Goal: Transaction & Acquisition: Purchase product/service

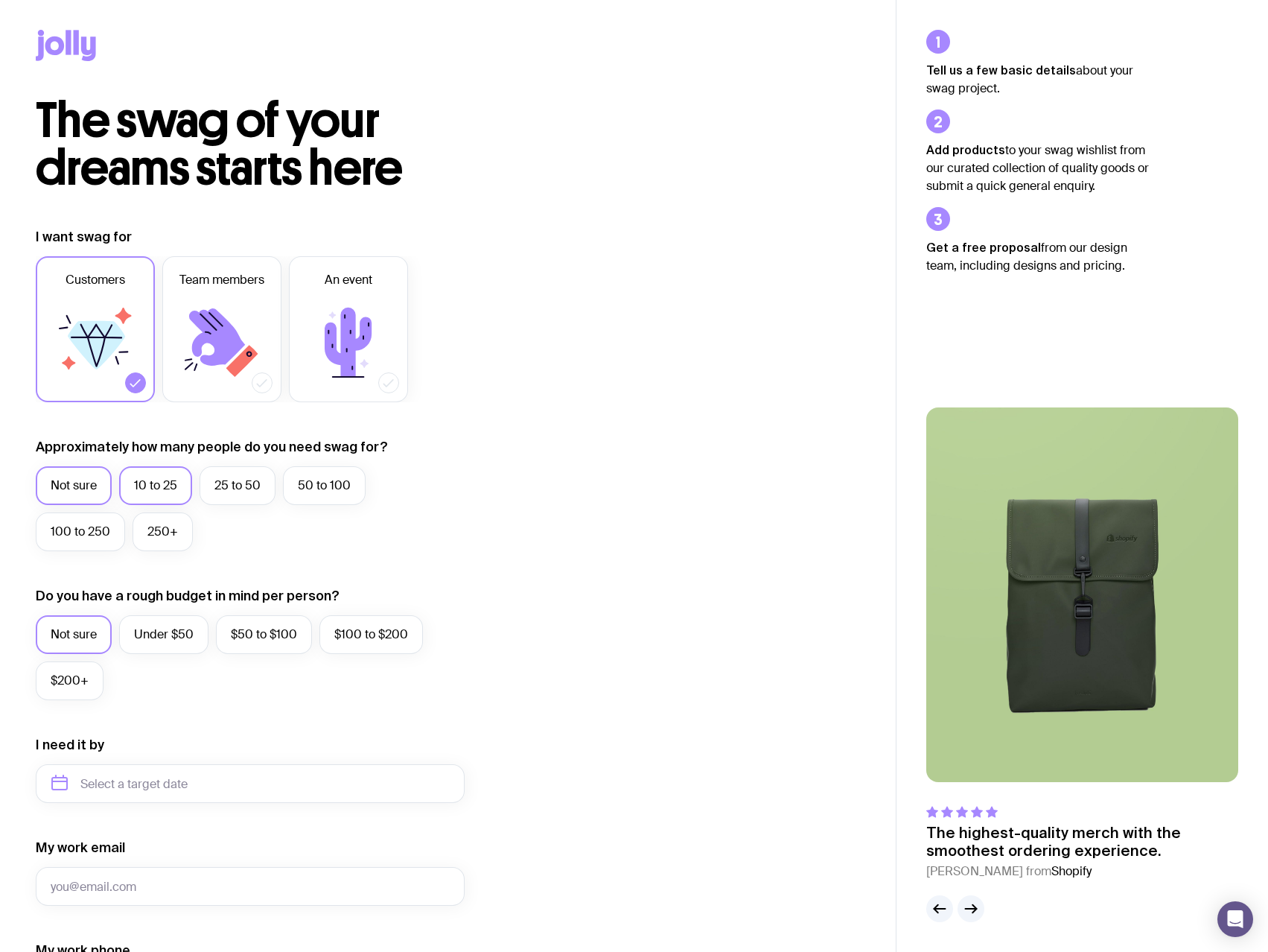
click at [142, 482] on label "10 to 25" at bounding box center [155, 485] width 73 height 39
click at [0, 0] on input "10 to 25" at bounding box center [0, 0] width 0 height 0
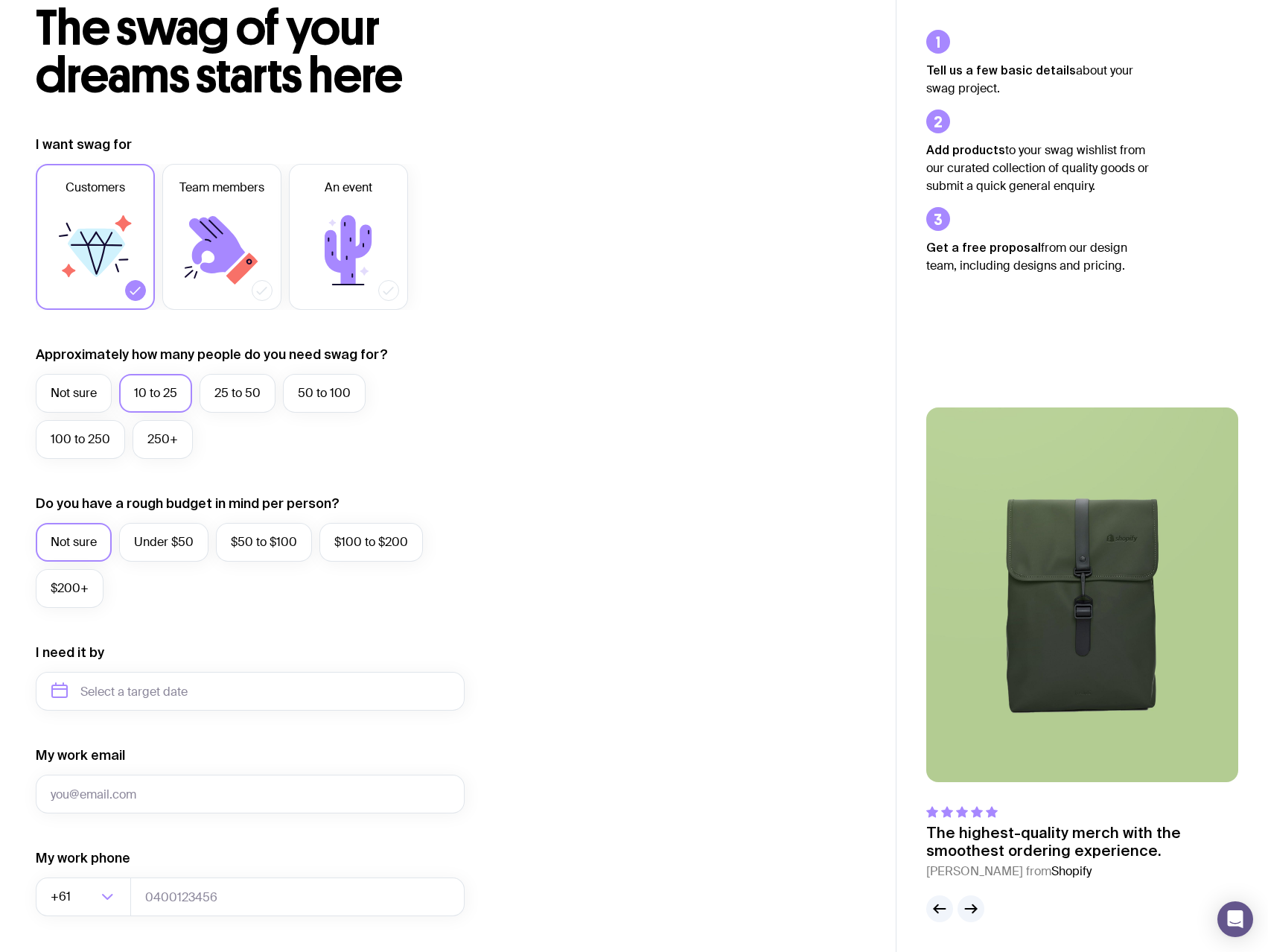
scroll to position [223, 0]
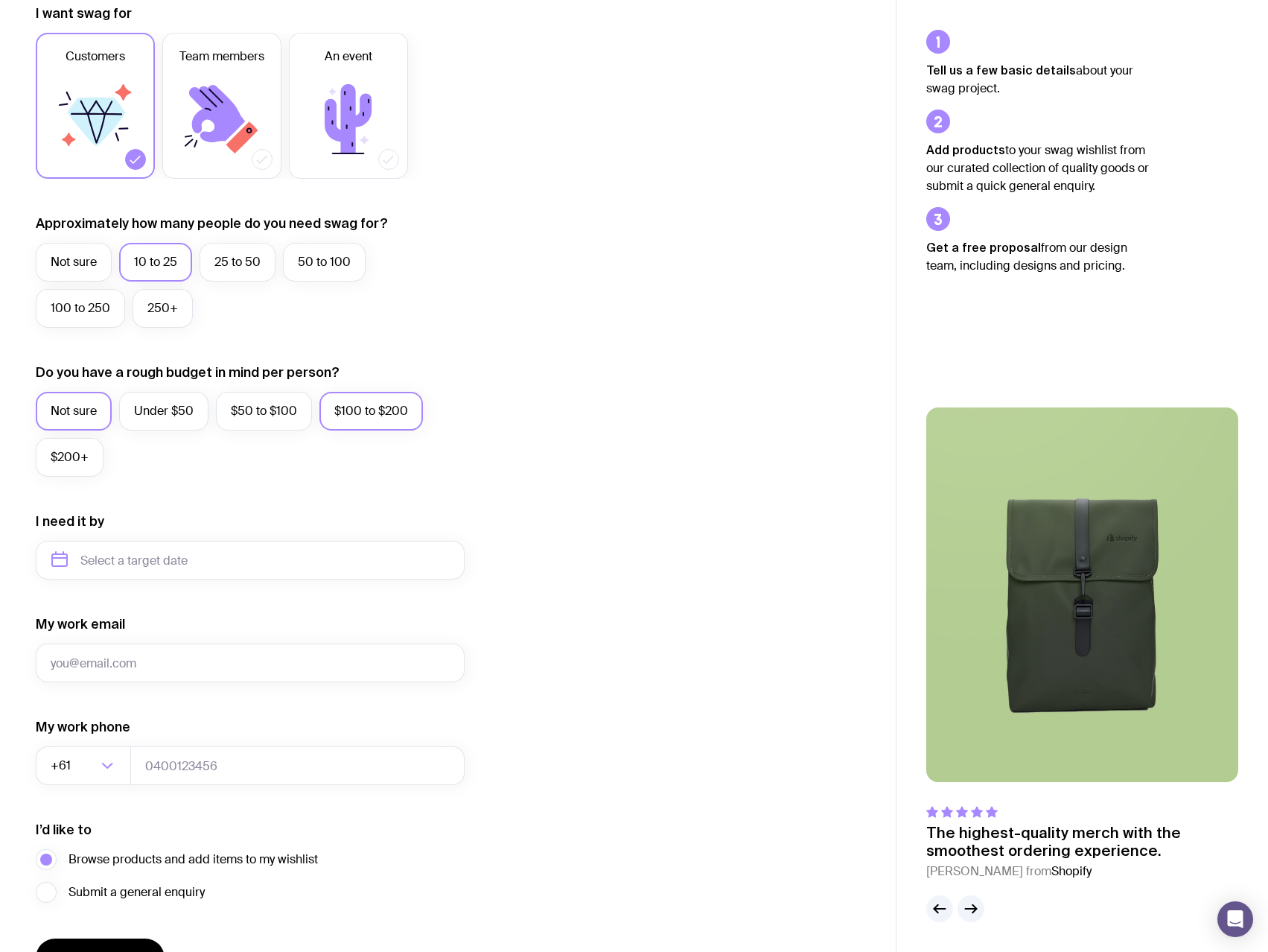
click at [376, 410] on label "$100 to $200" at bounding box center [371, 411] width 104 height 39
click at [0, 0] on input "$100 to $200" at bounding box center [0, 0] width 0 height 0
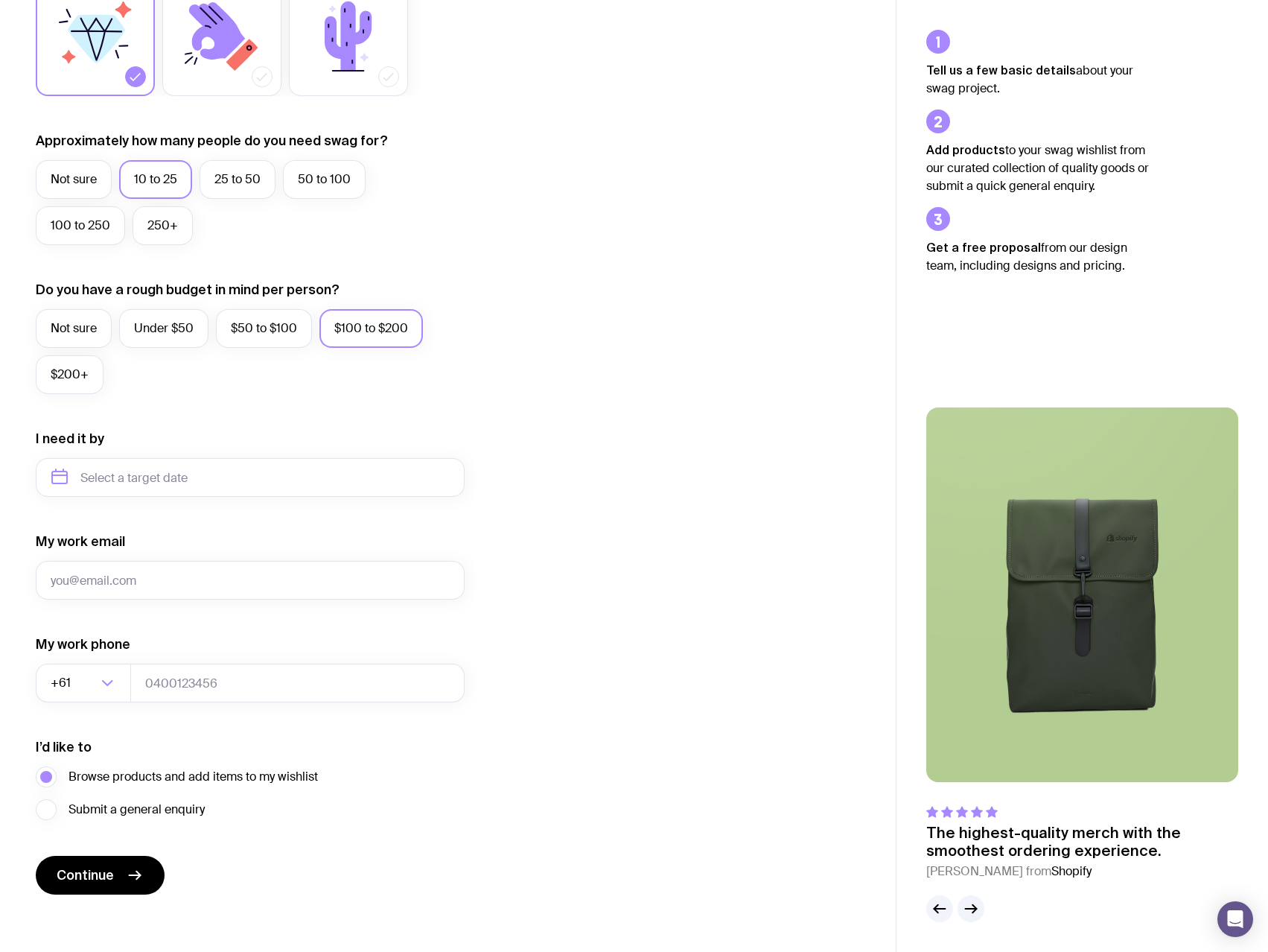
scroll to position [314, 0]
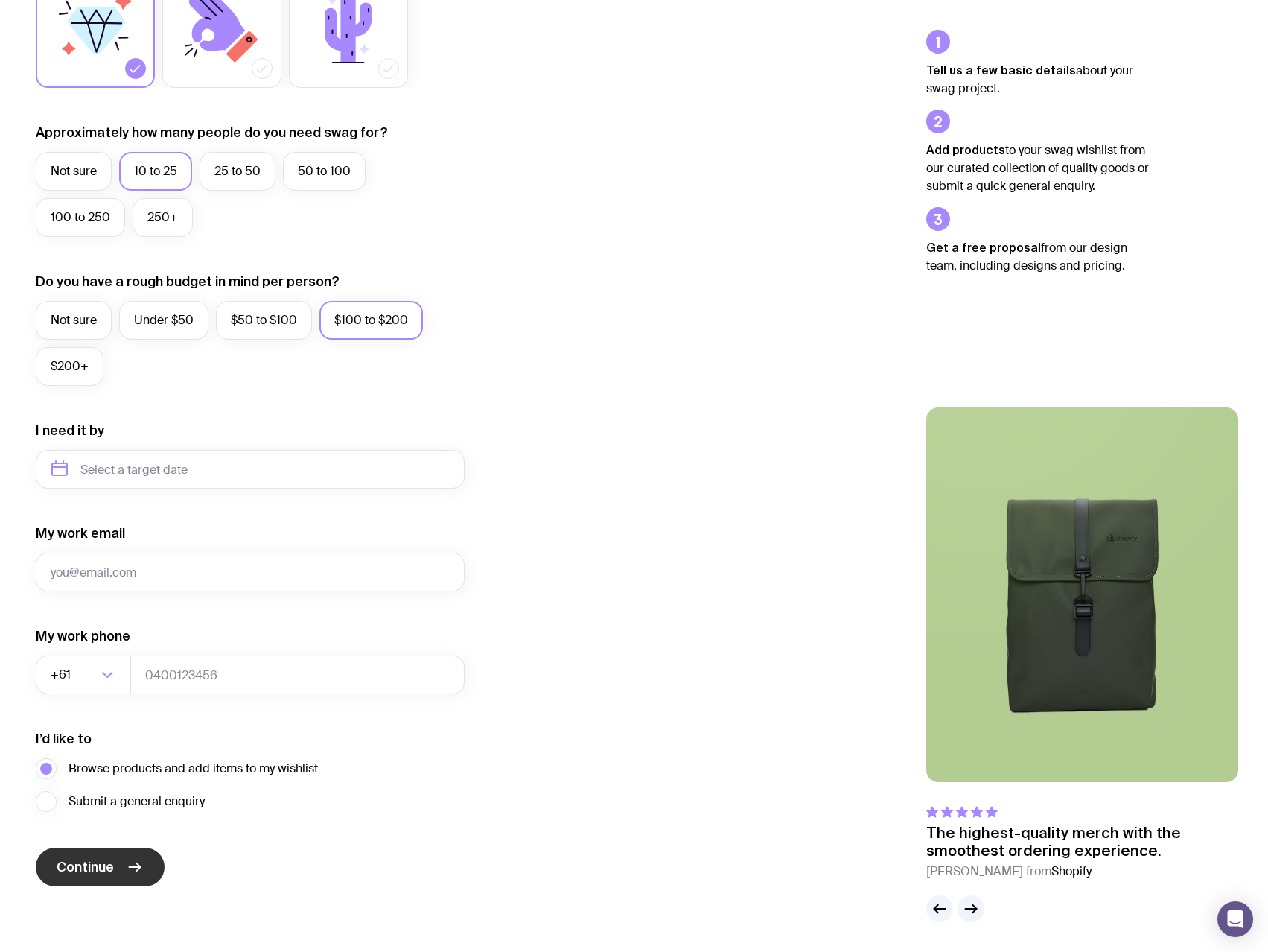
click at [124, 876] on button "Continue" at bounding box center [100, 866] width 129 height 39
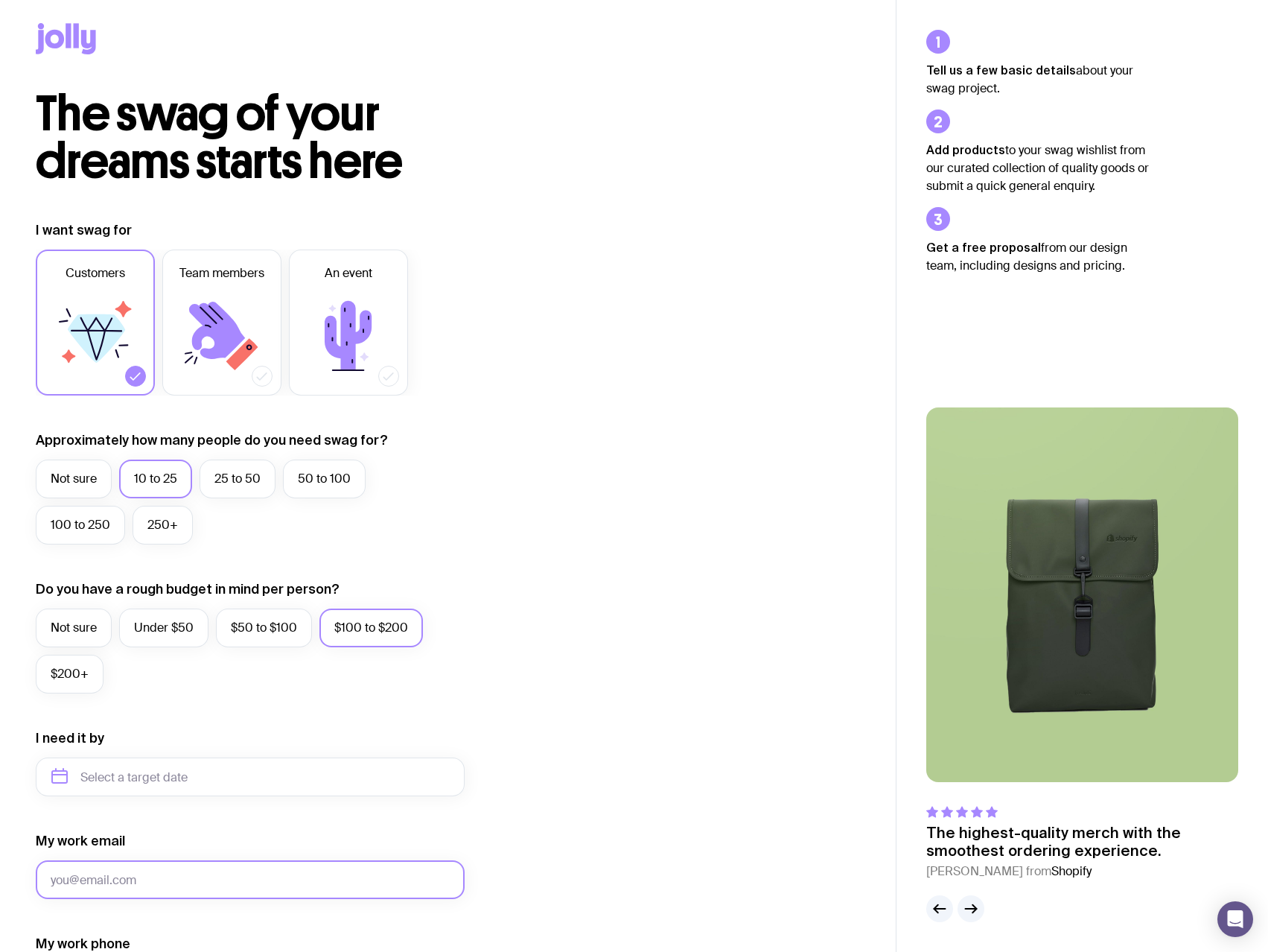
scroll to position [0, 0]
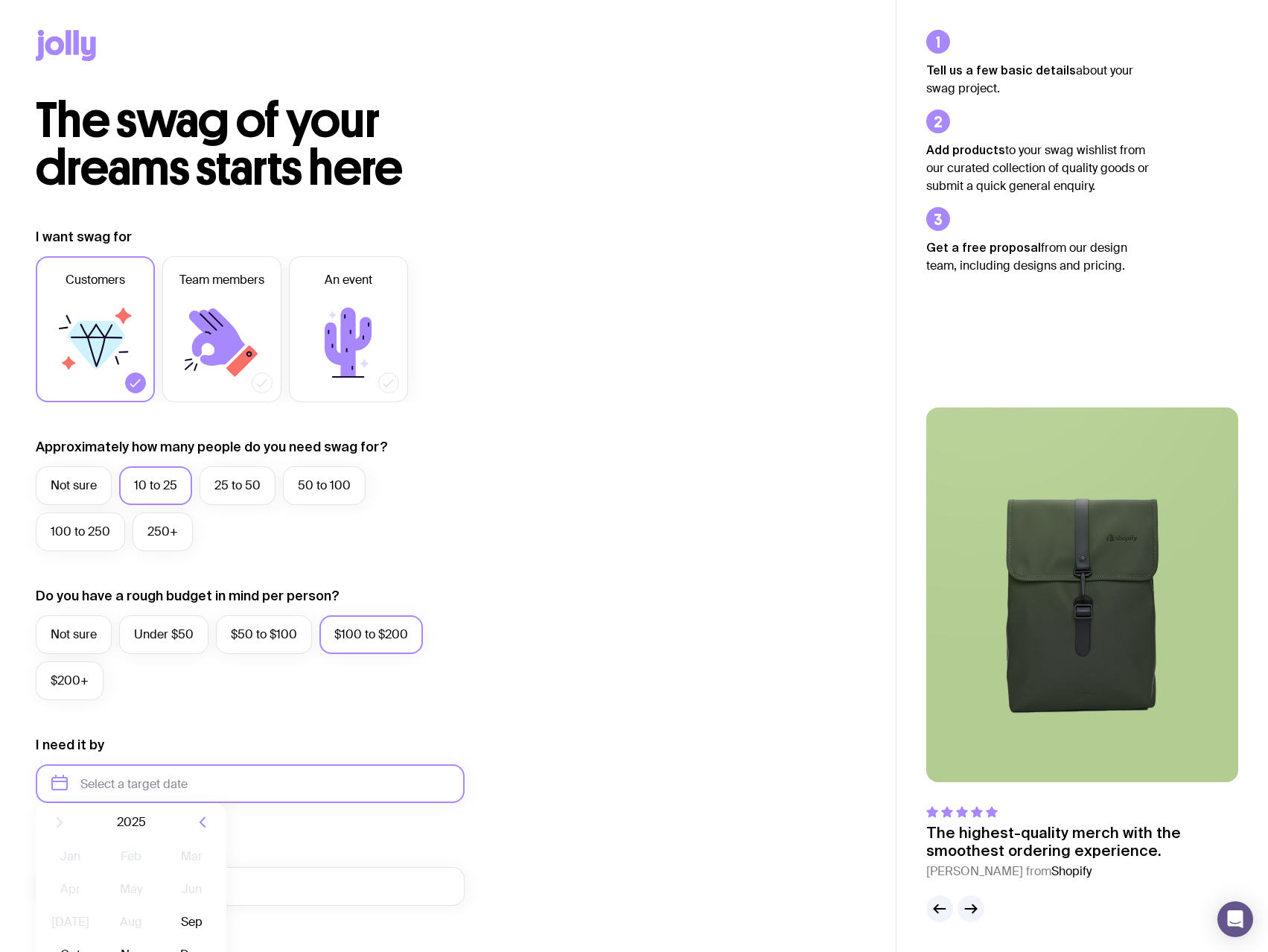
click at [148, 783] on input "text" at bounding box center [249, 783] width 429 height 39
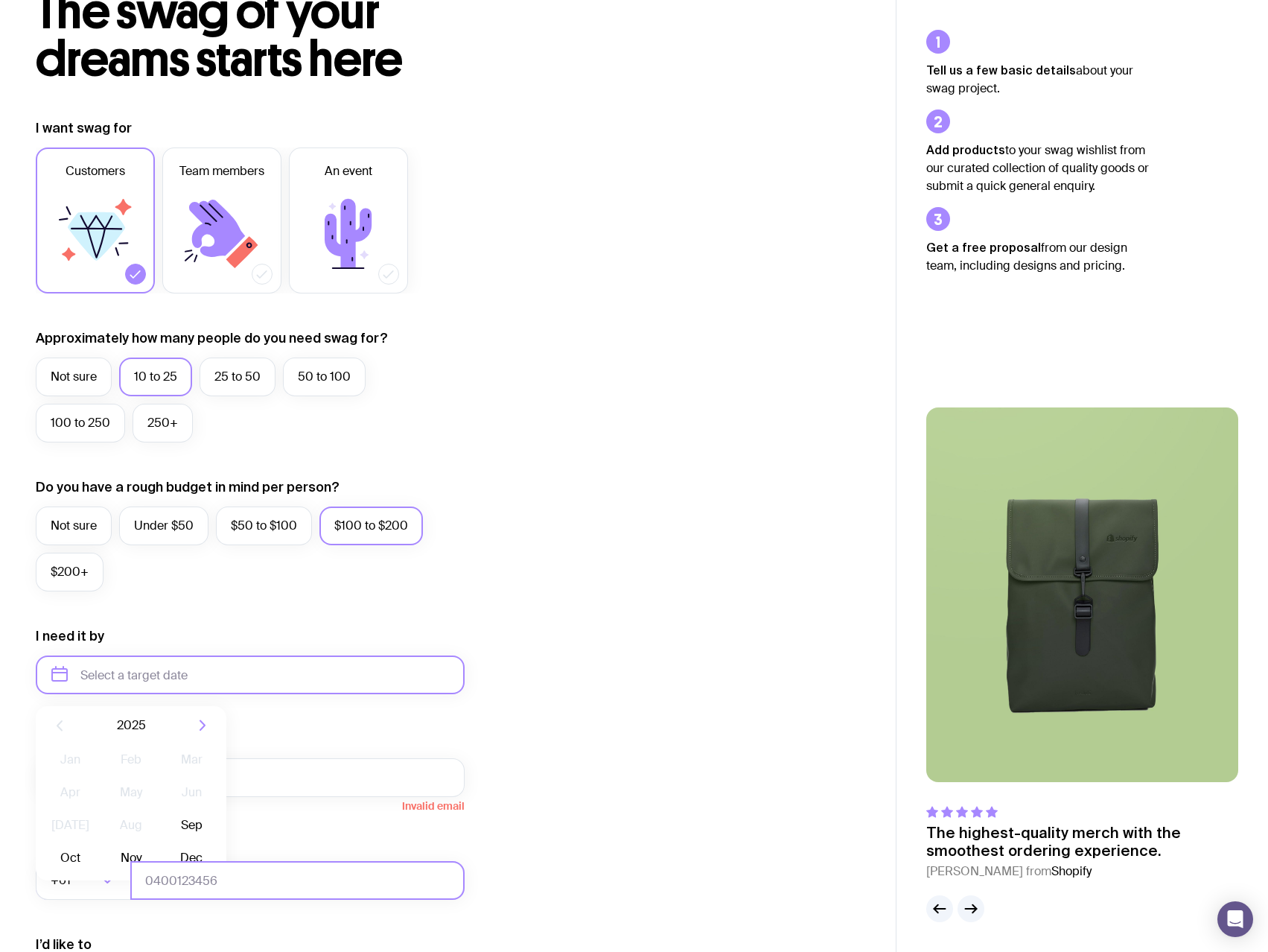
scroll to position [223, 0]
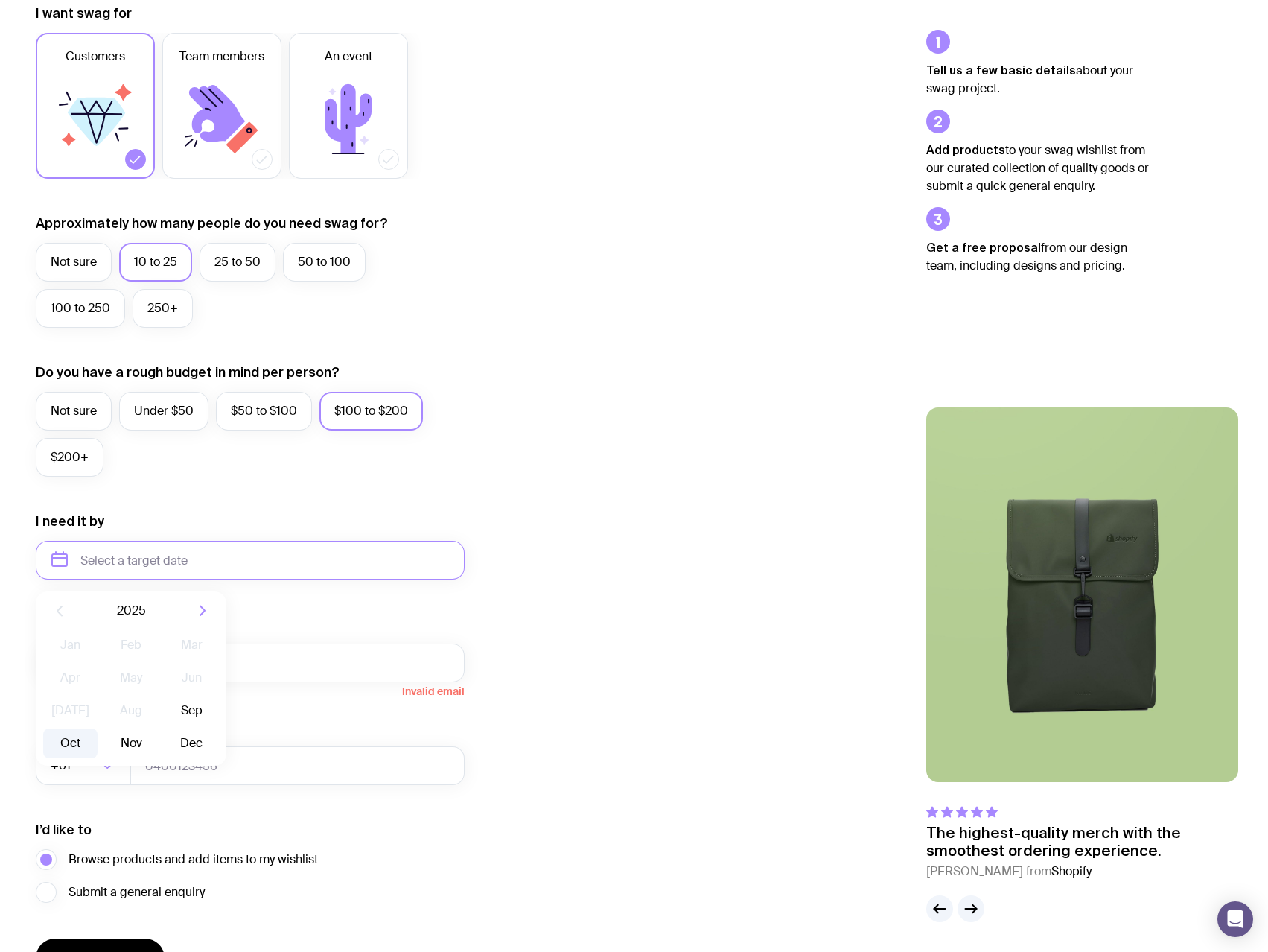
click at [104, 749] on button "Oct" at bounding box center [131, 744] width 54 height 30
type input "[DATE]"
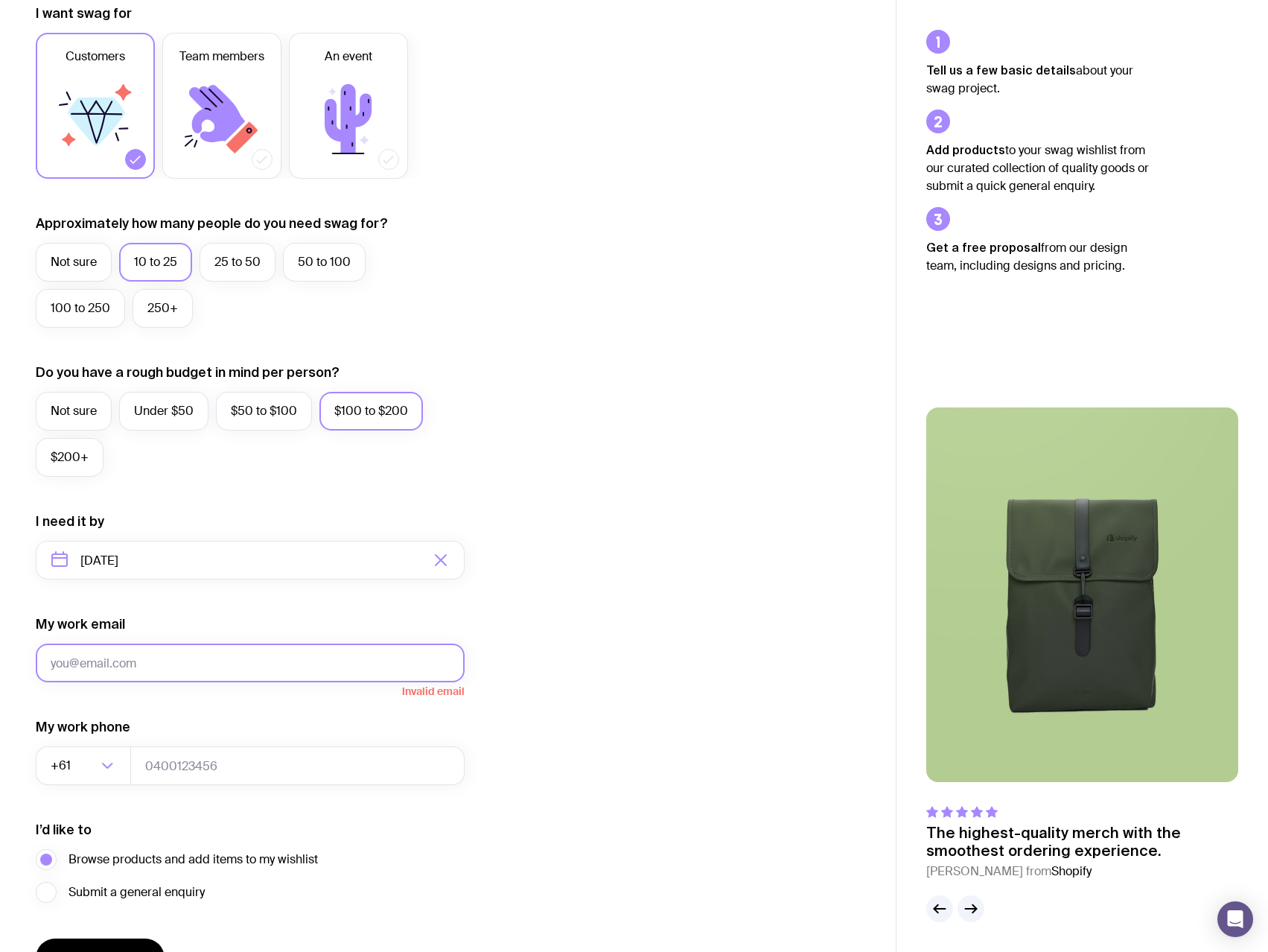
click at [133, 664] on input "My work email" at bounding box center [249, 662] width 429 height 39
type input "[PERSON_NAME][EMAIL_ADDRESS][DOMAIN_NAME]"
type input "0428294811"
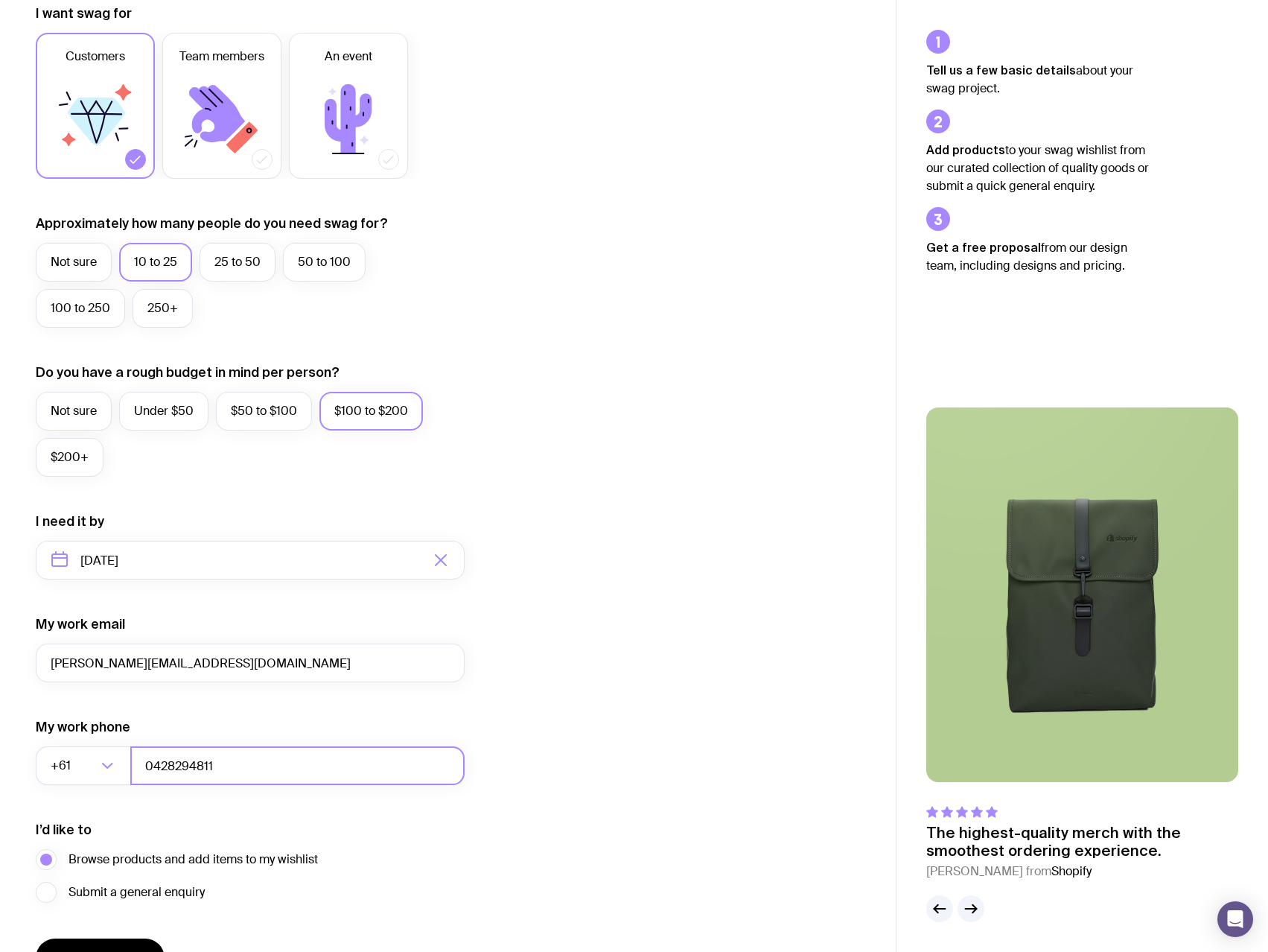
drag, startPoint x: 249, startPoint y: 766, endPoint x: 132, endPoint y: 762, distance: 117.1
click at [132, 762] on input "0428294811" at bounding box center [297, 765] width 334 height 39
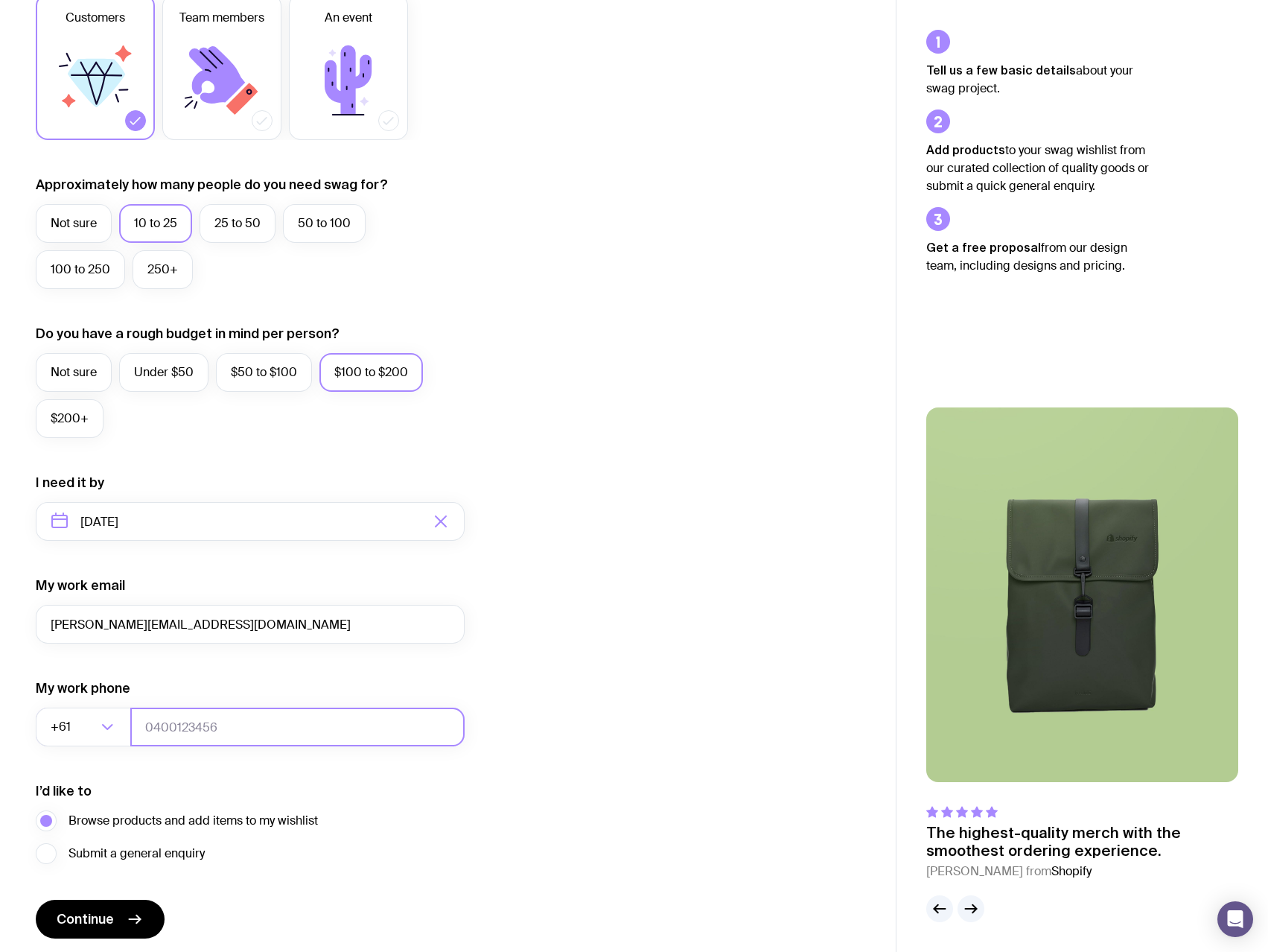
scroll to position [314, 0]
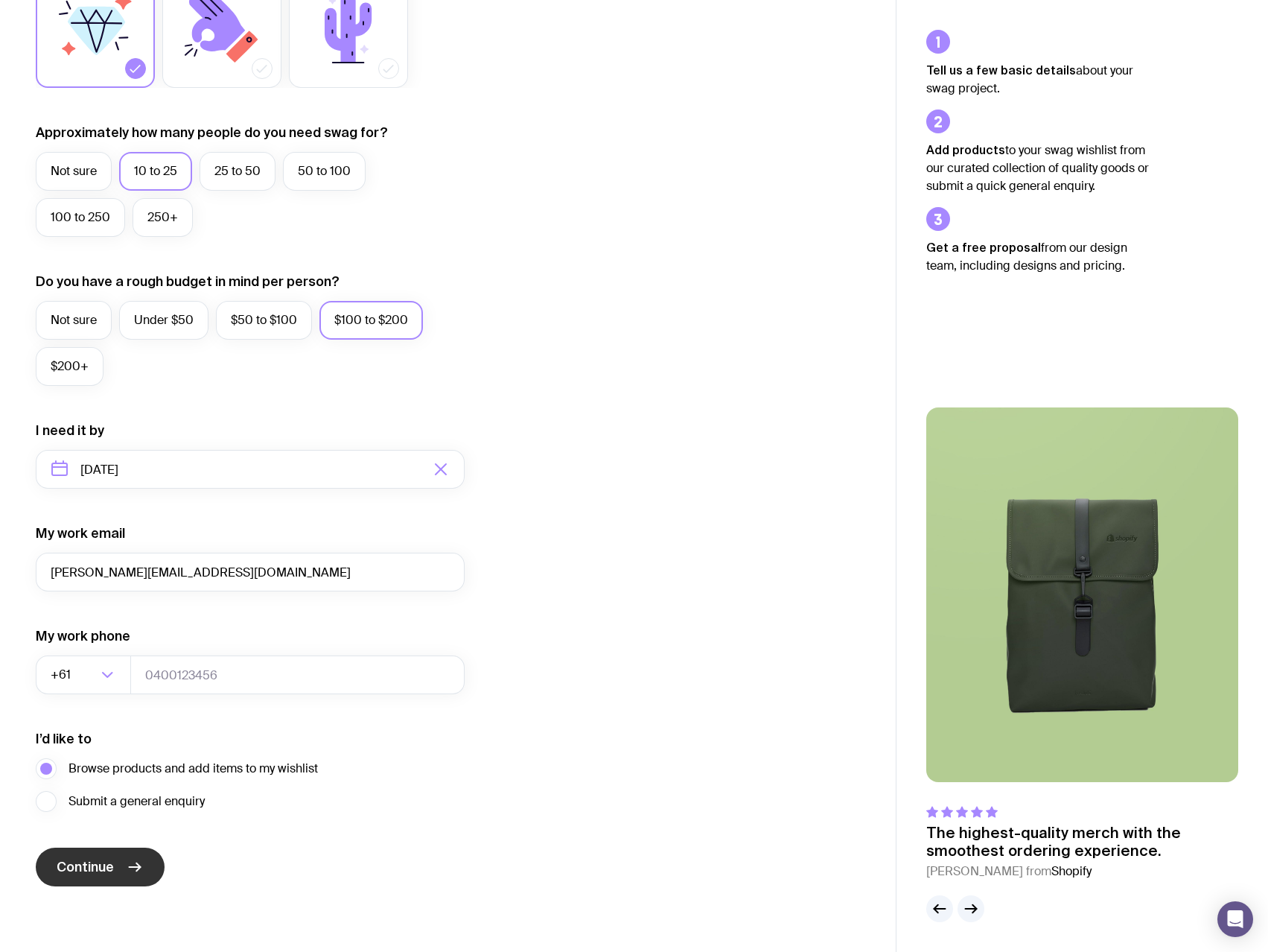
click at [99, 862] on span "Continue" at bounding box center [85, 866] width 57 height 18
click at [195, 684] on input "tel" at bounding box center [297, 674] width 334 height 39
type input "0491823735"
click at [133, 873] on icon "submit" at bounding box center [135, 866] width 18 height 18
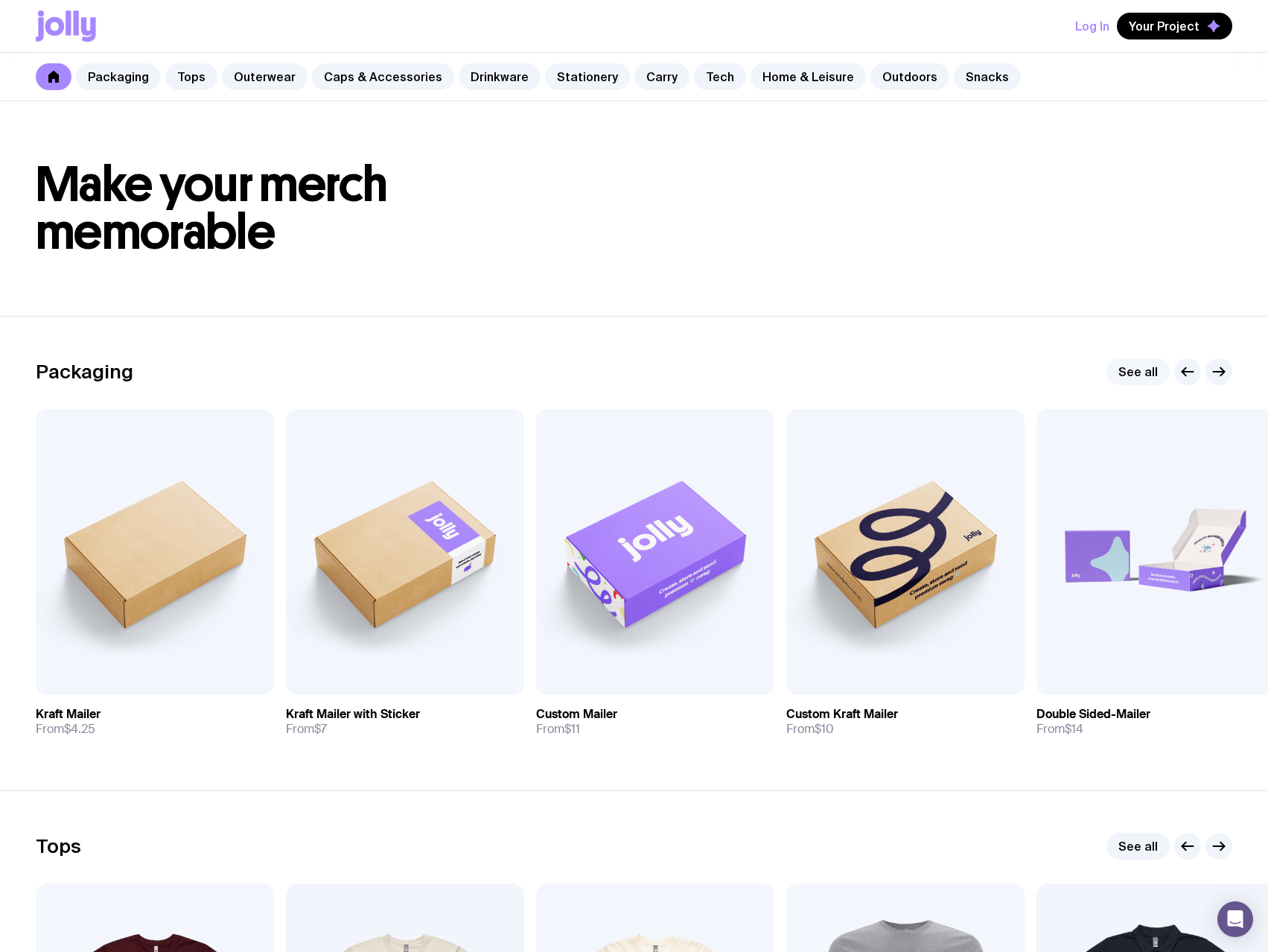
click at [1145, 369] on link "See all" at bounding box center [1138, 371] width 63 height 27
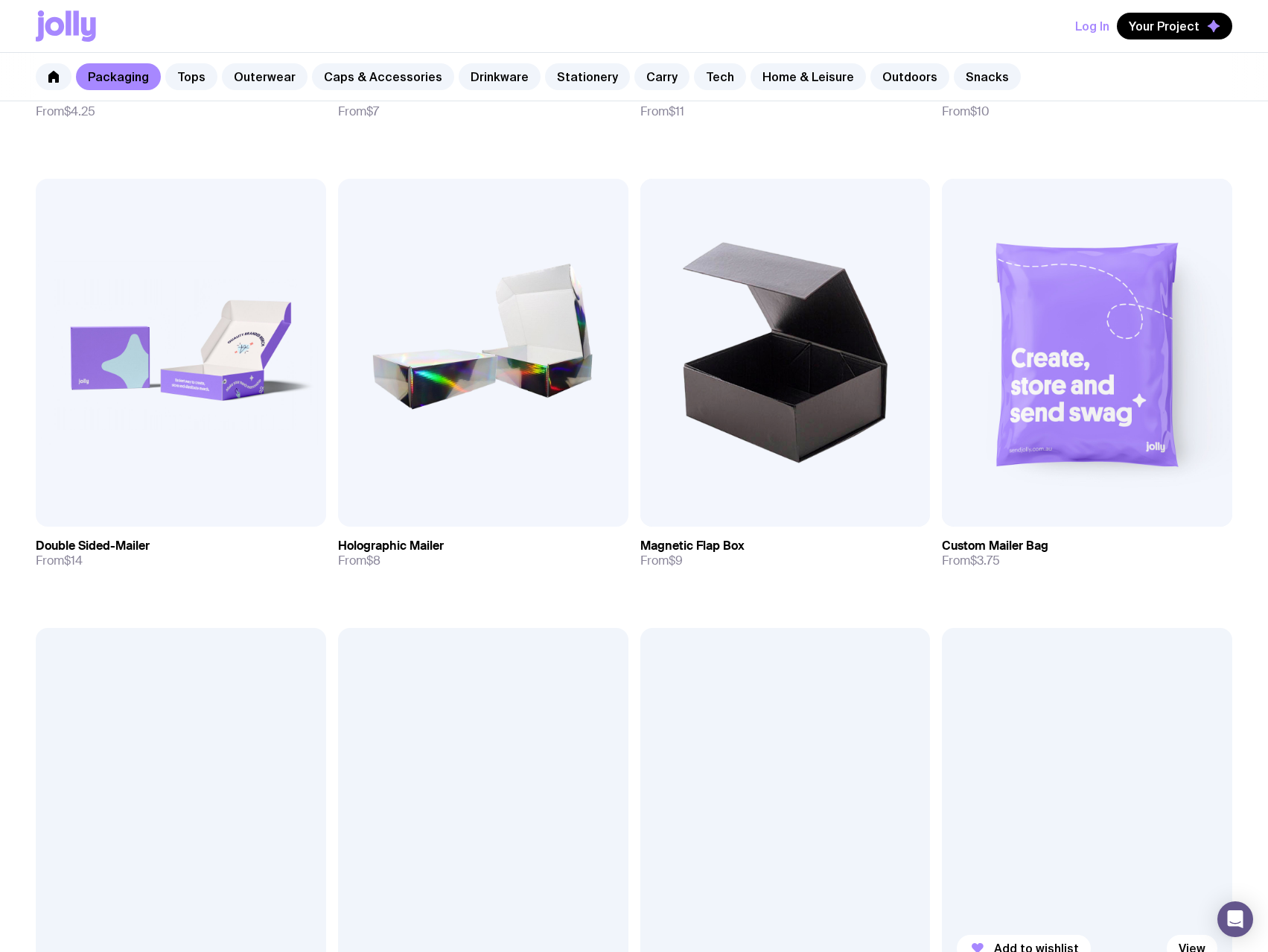
scroll to position [745, 0]
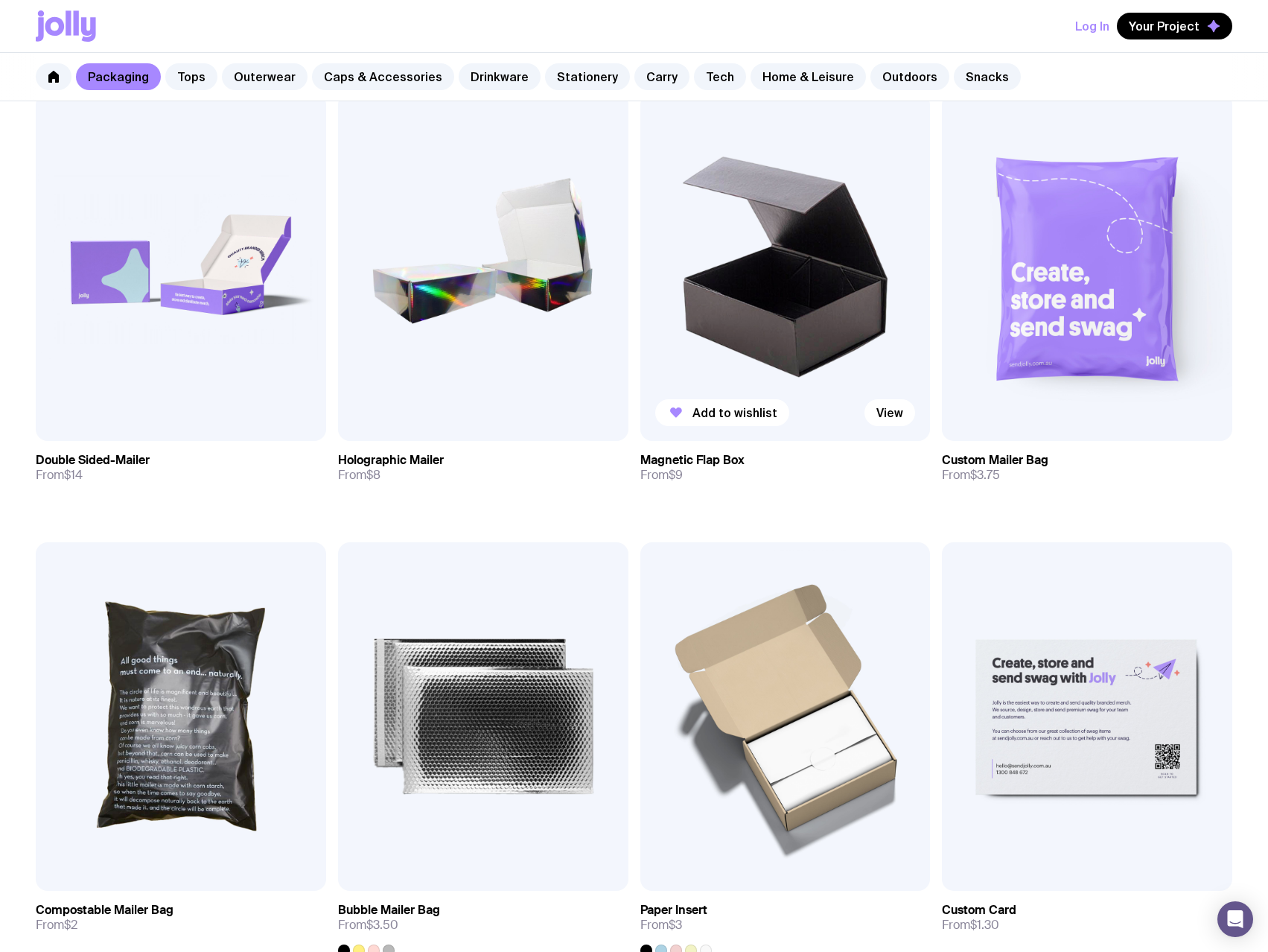
click at [768, 234] on img at bounding box center [785, 267] width 290 height 349
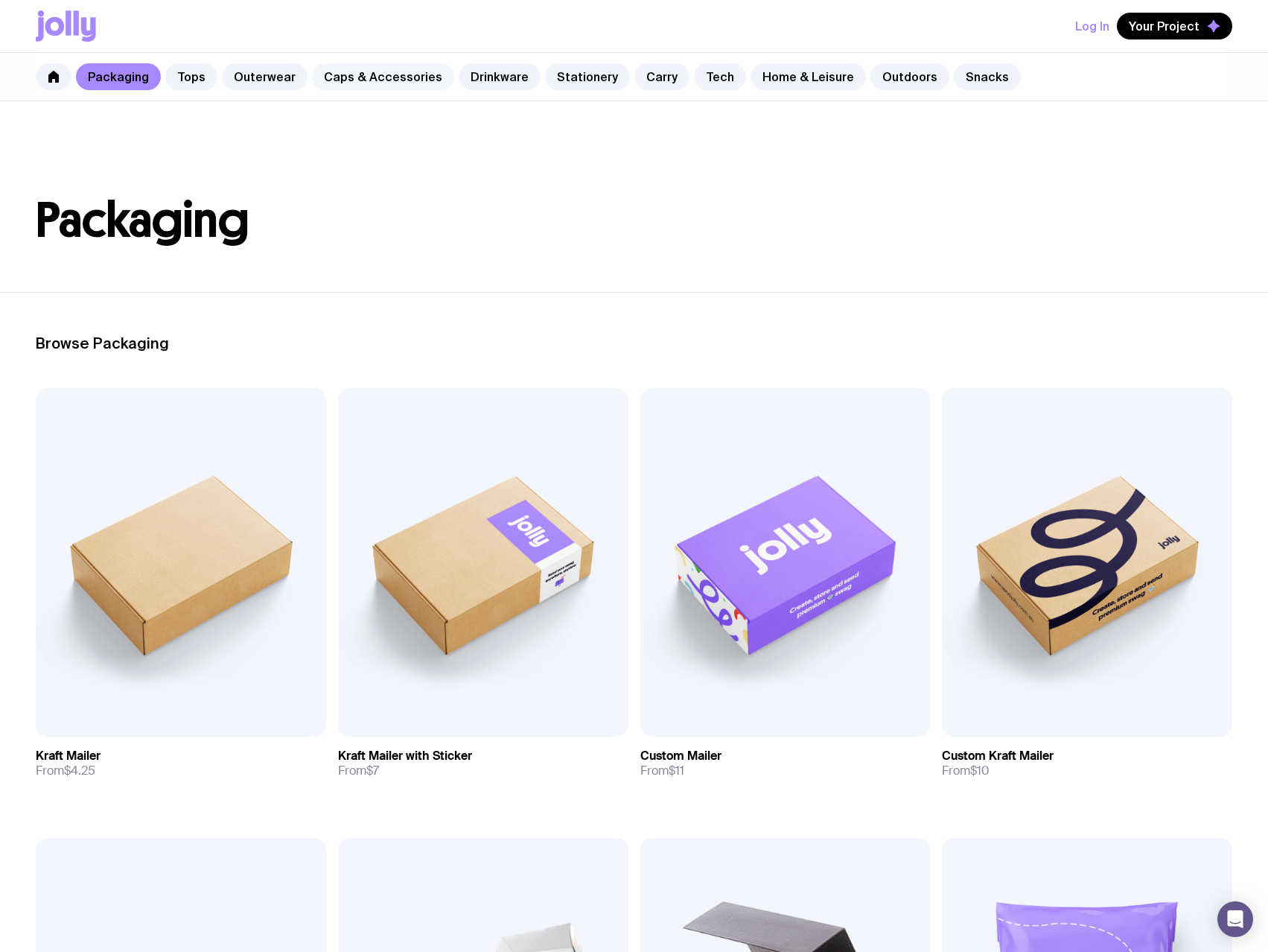
click at [342, 83] on link "Caps & Accessories" at bounding box center [383, 76] width 142 height 27
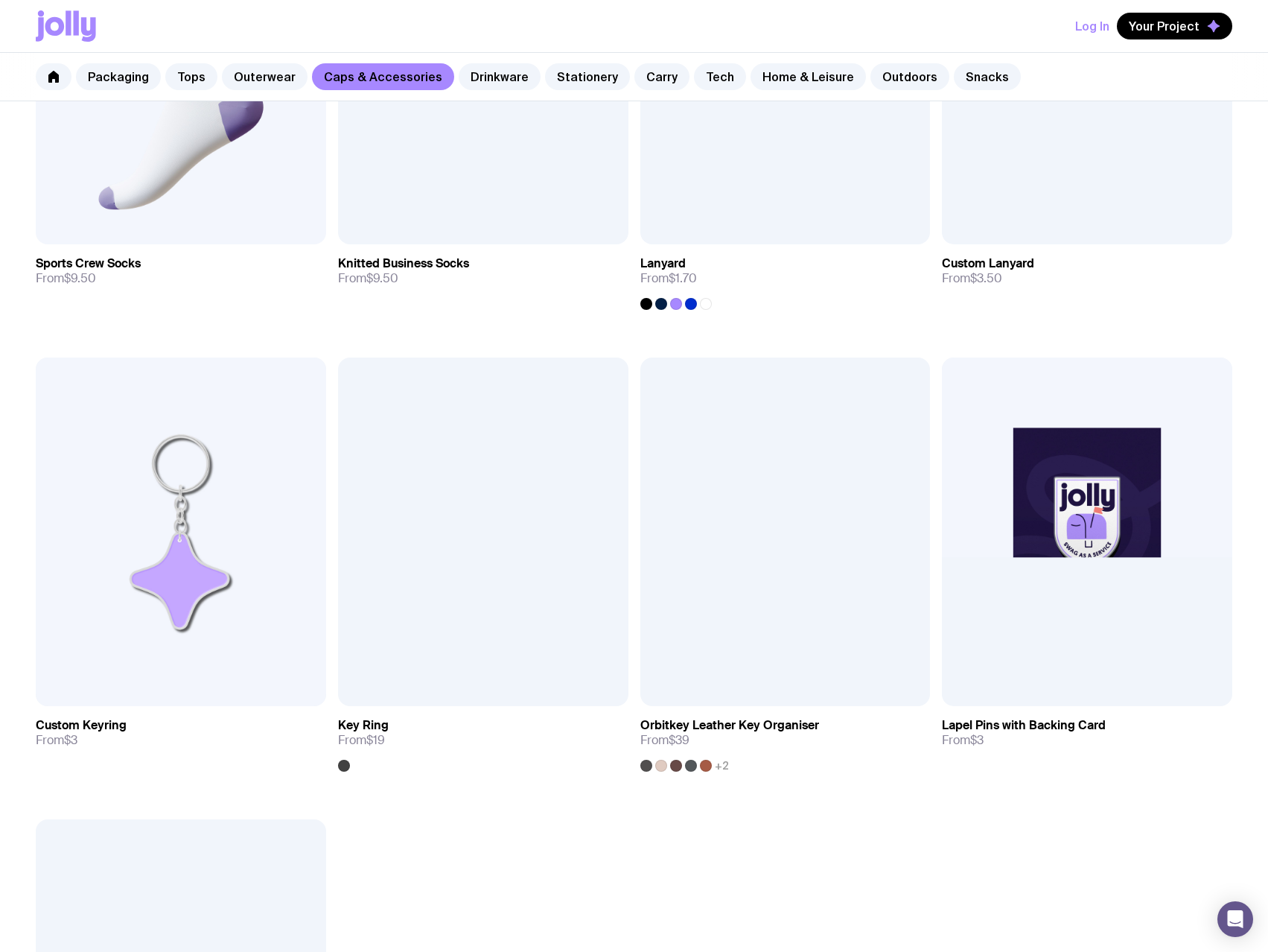
scroll to position [2116, 0]
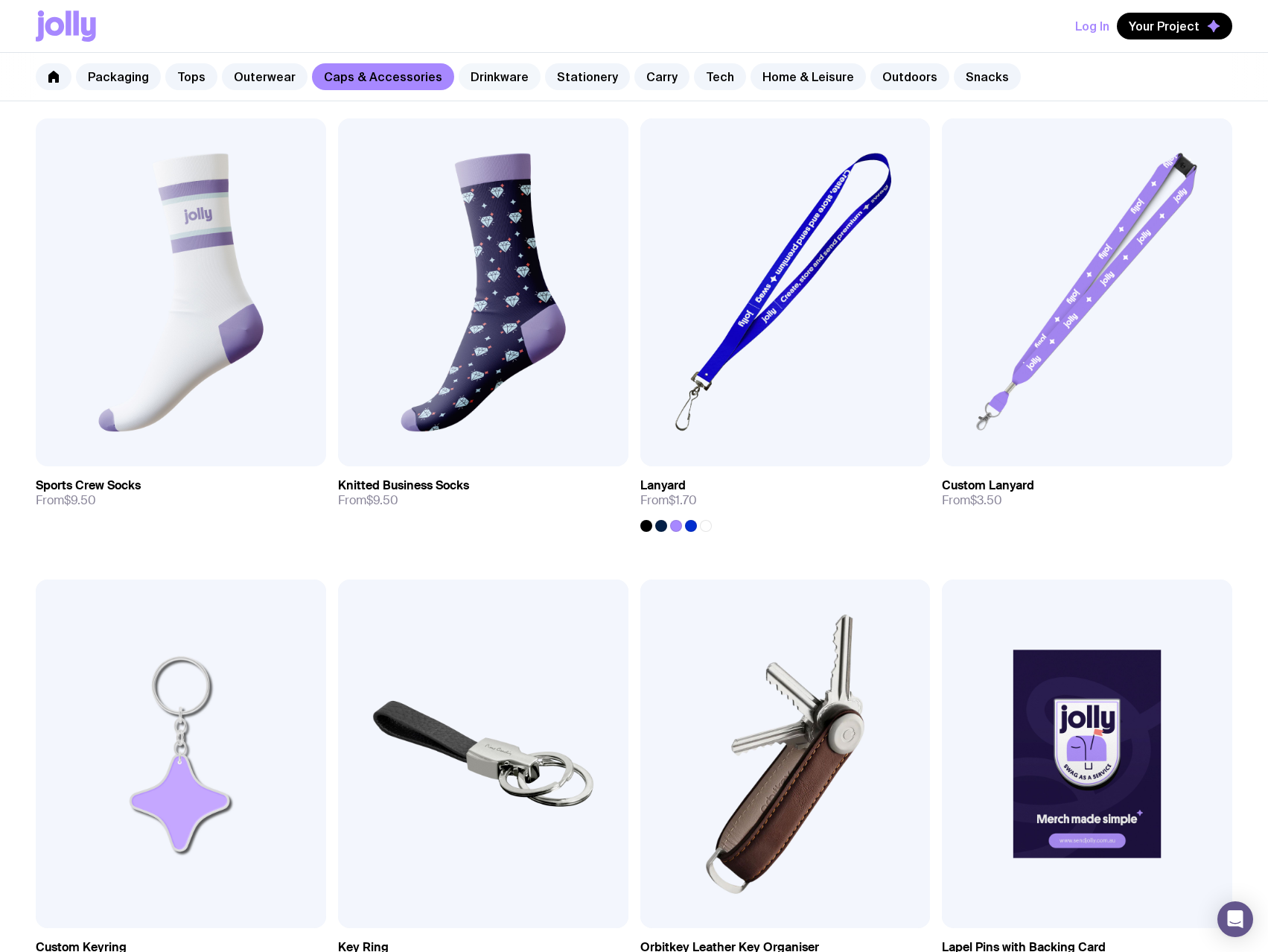
click at [470, 70] on link "Drinkware" at bounding box center [499, 76] width 82 height 27
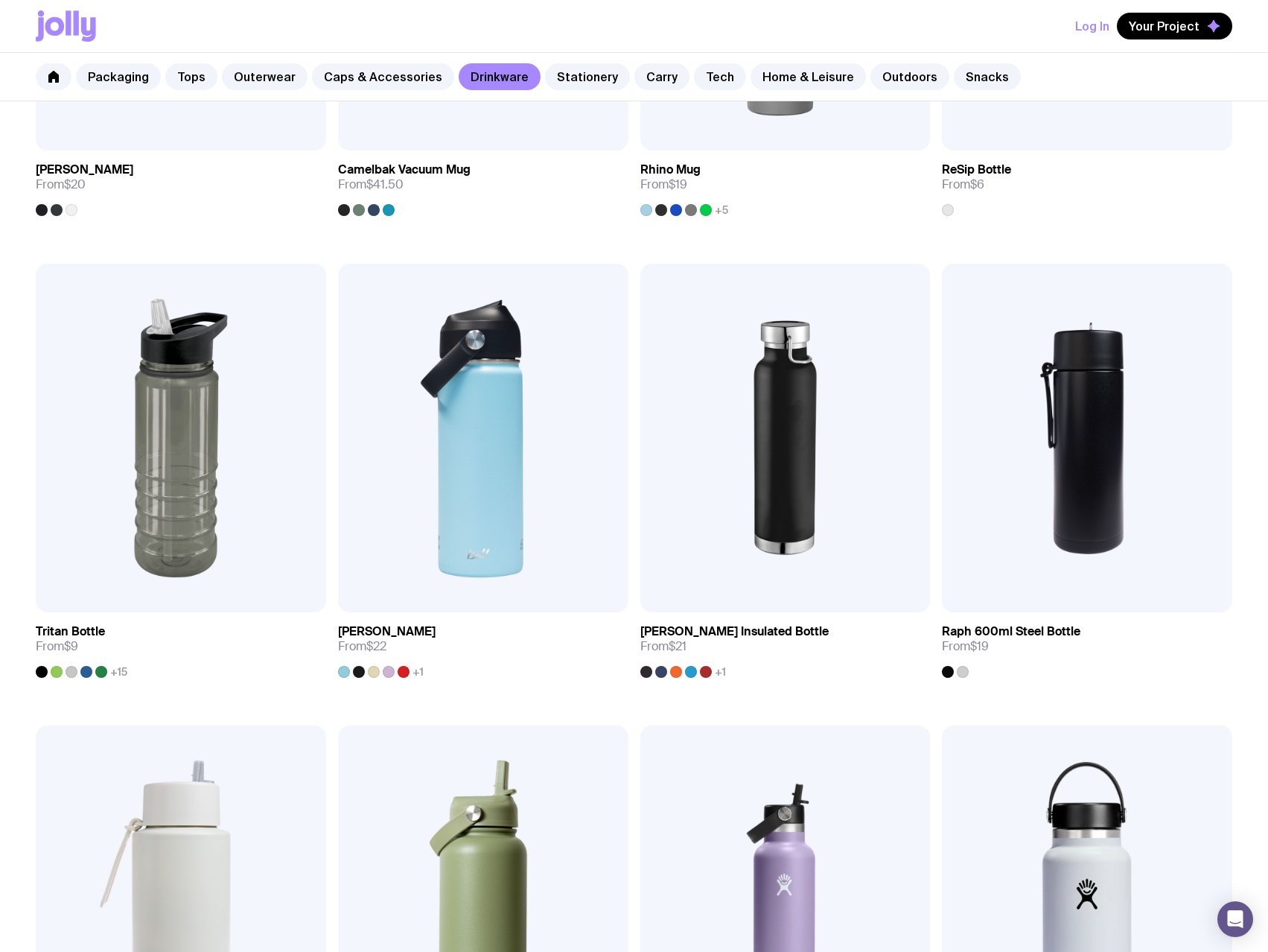
scroll to position [1293, 0]
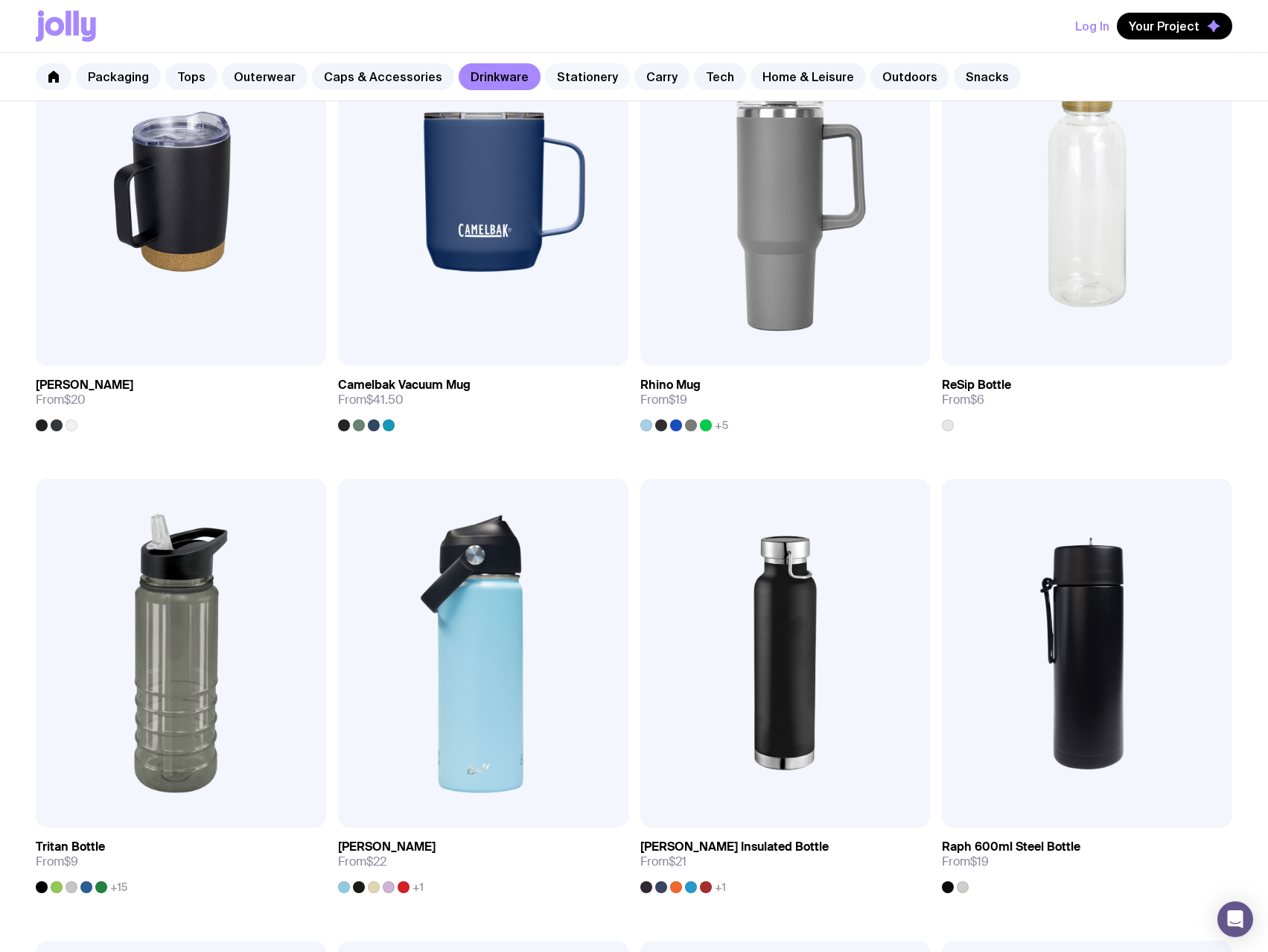
click at [563, 83] on link "Stationery" at bounding box center [588, 76] width 85 height 27
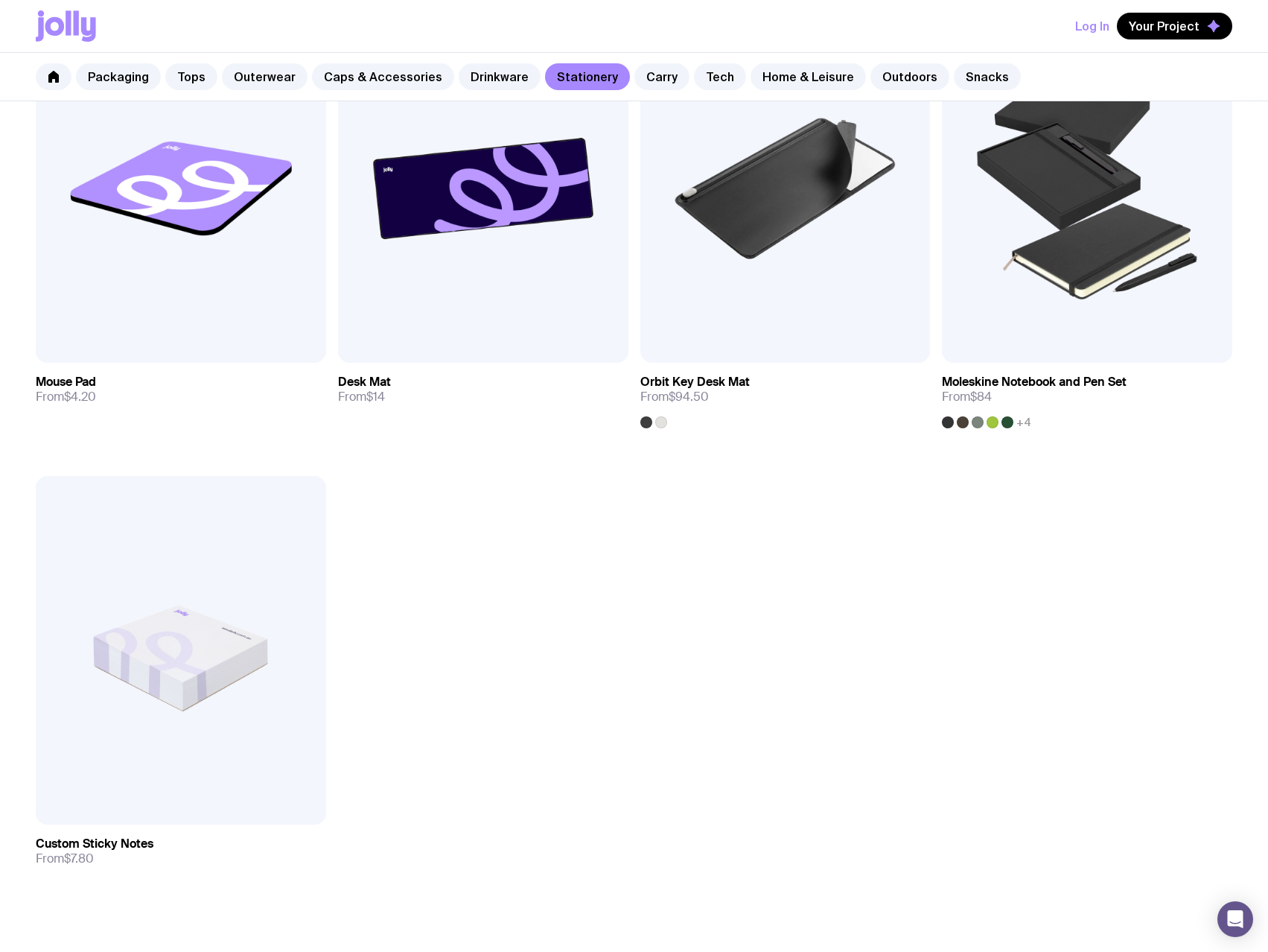
scroll to position [2607, 0]
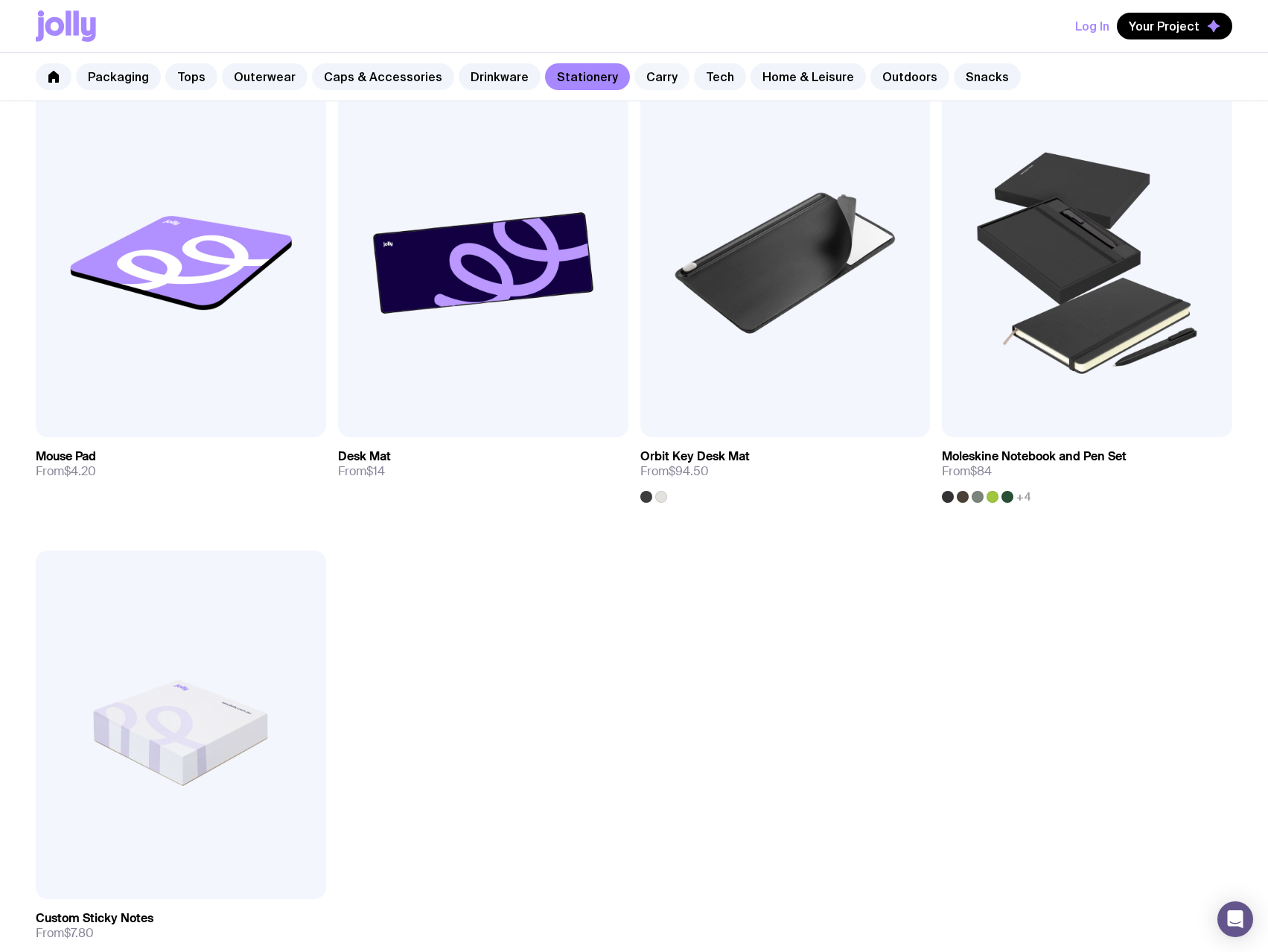
click at [635, 74] on link "Carry" at bounding box center [662, 76] width 55 height 27
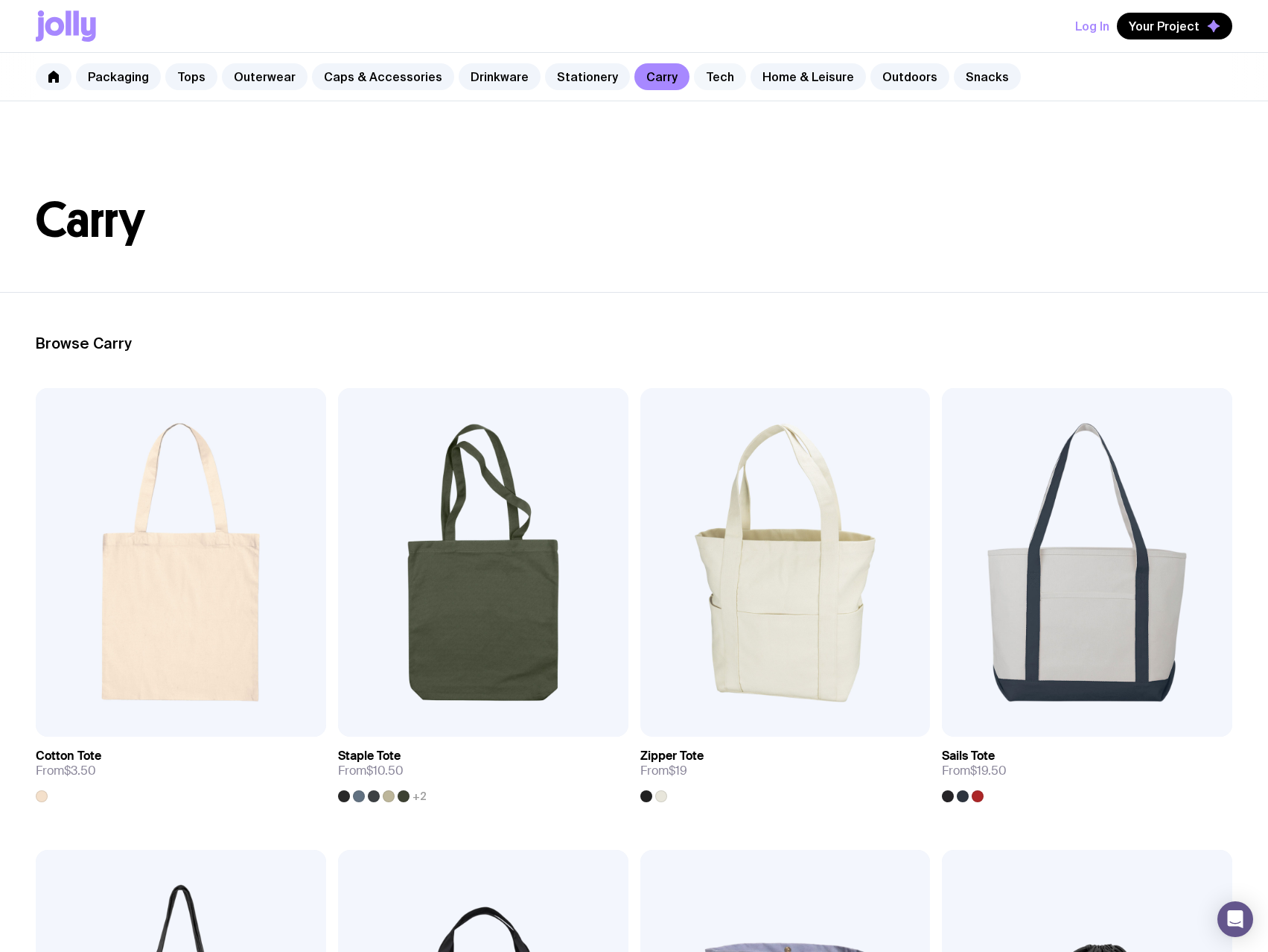
click at [696, 81] on link "Tech" at bounding box center [720, 76] width 52 height 27
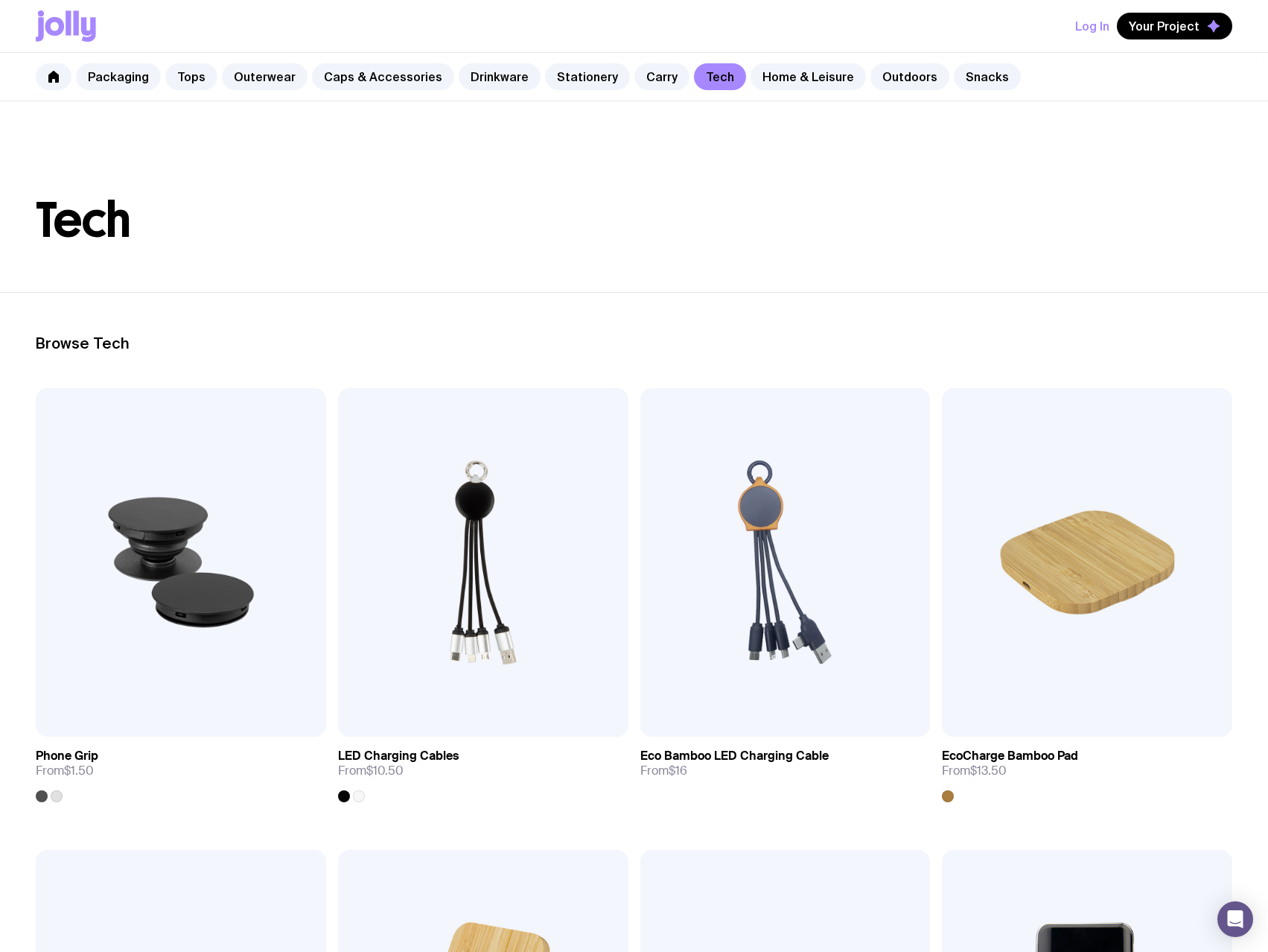
scroll to position [372, 0]
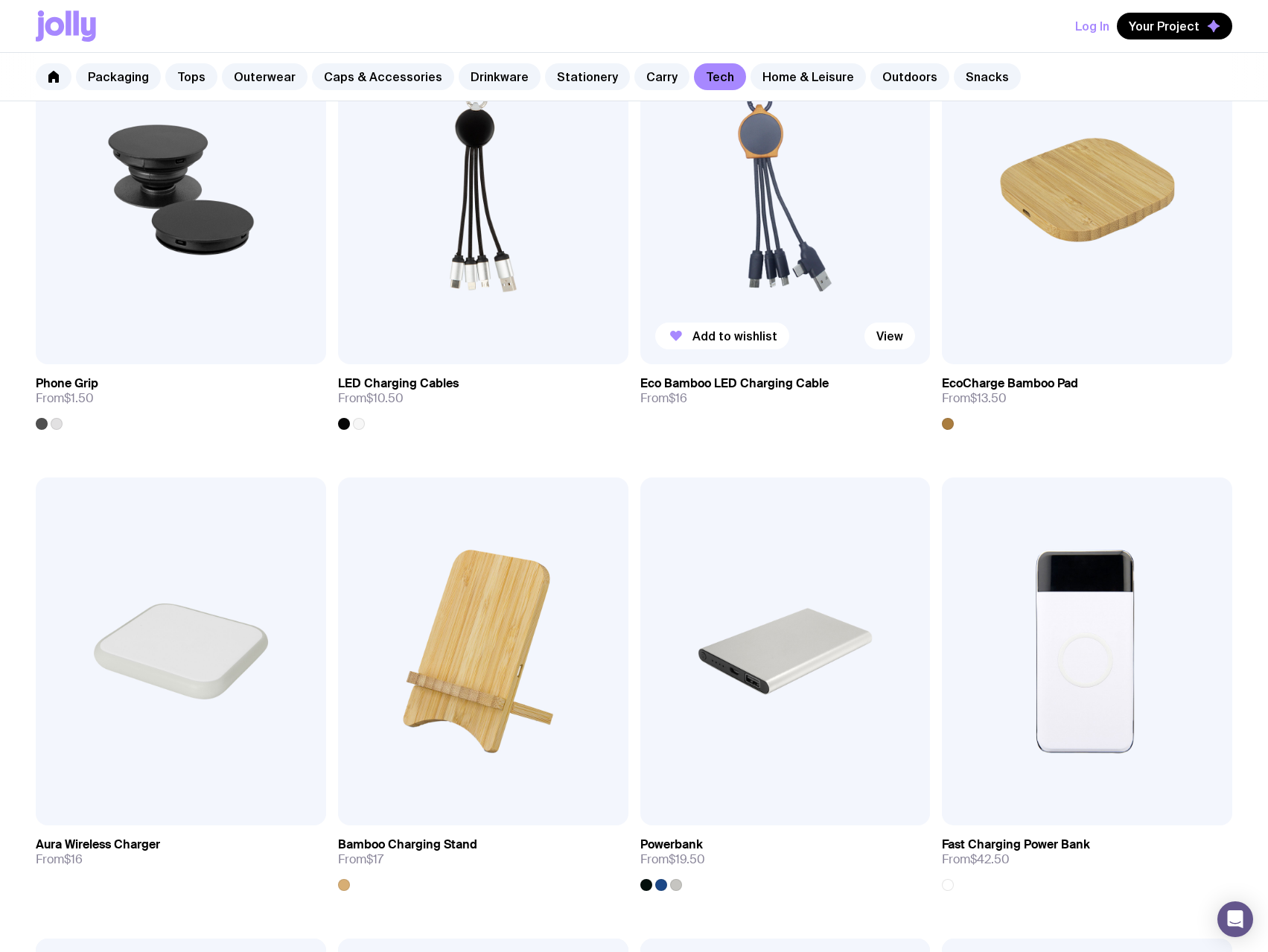
click at [768, 141] on img at bounding box center [785, 190] width 290 height 349
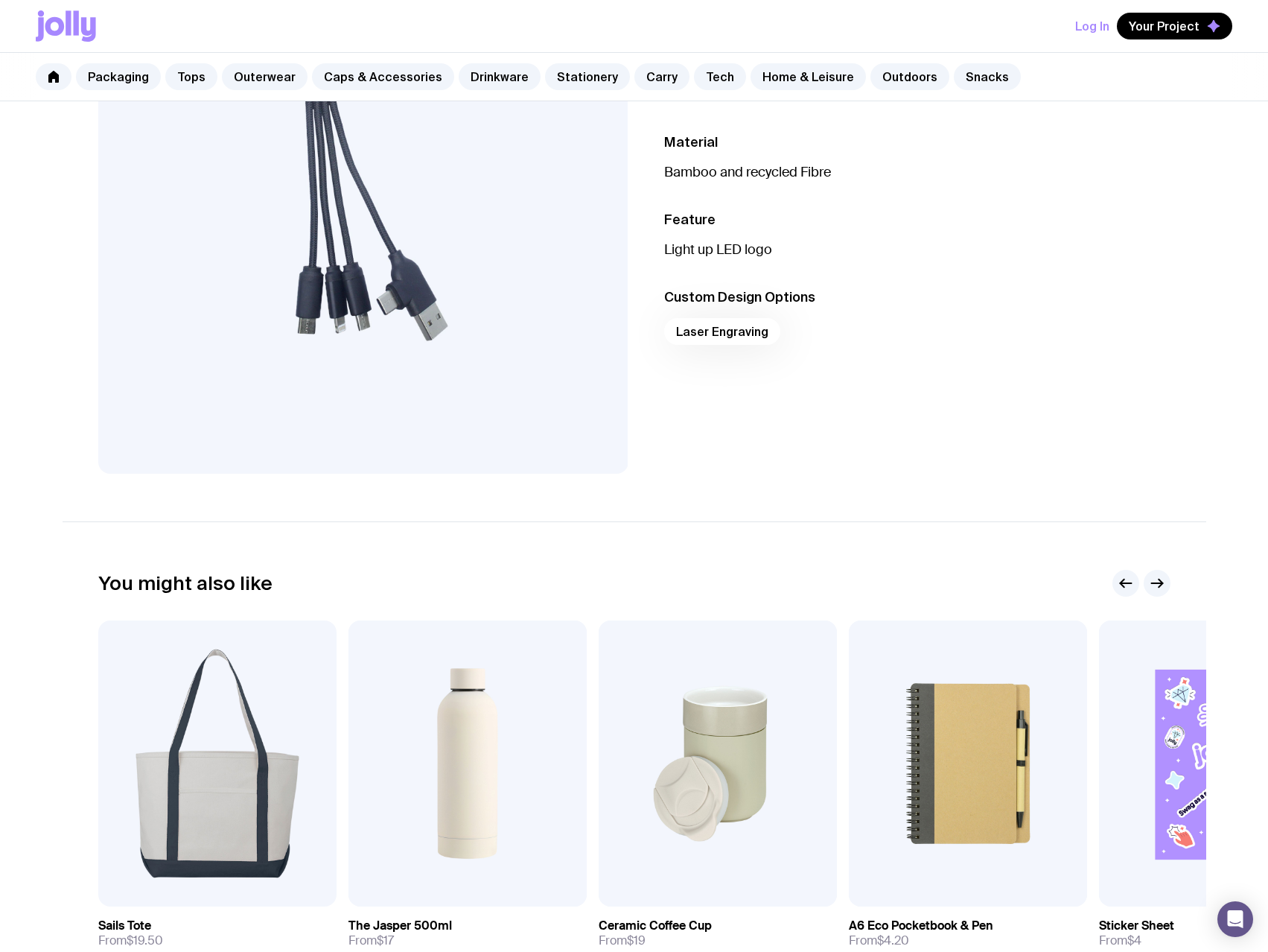
scroll to position [75, 0]
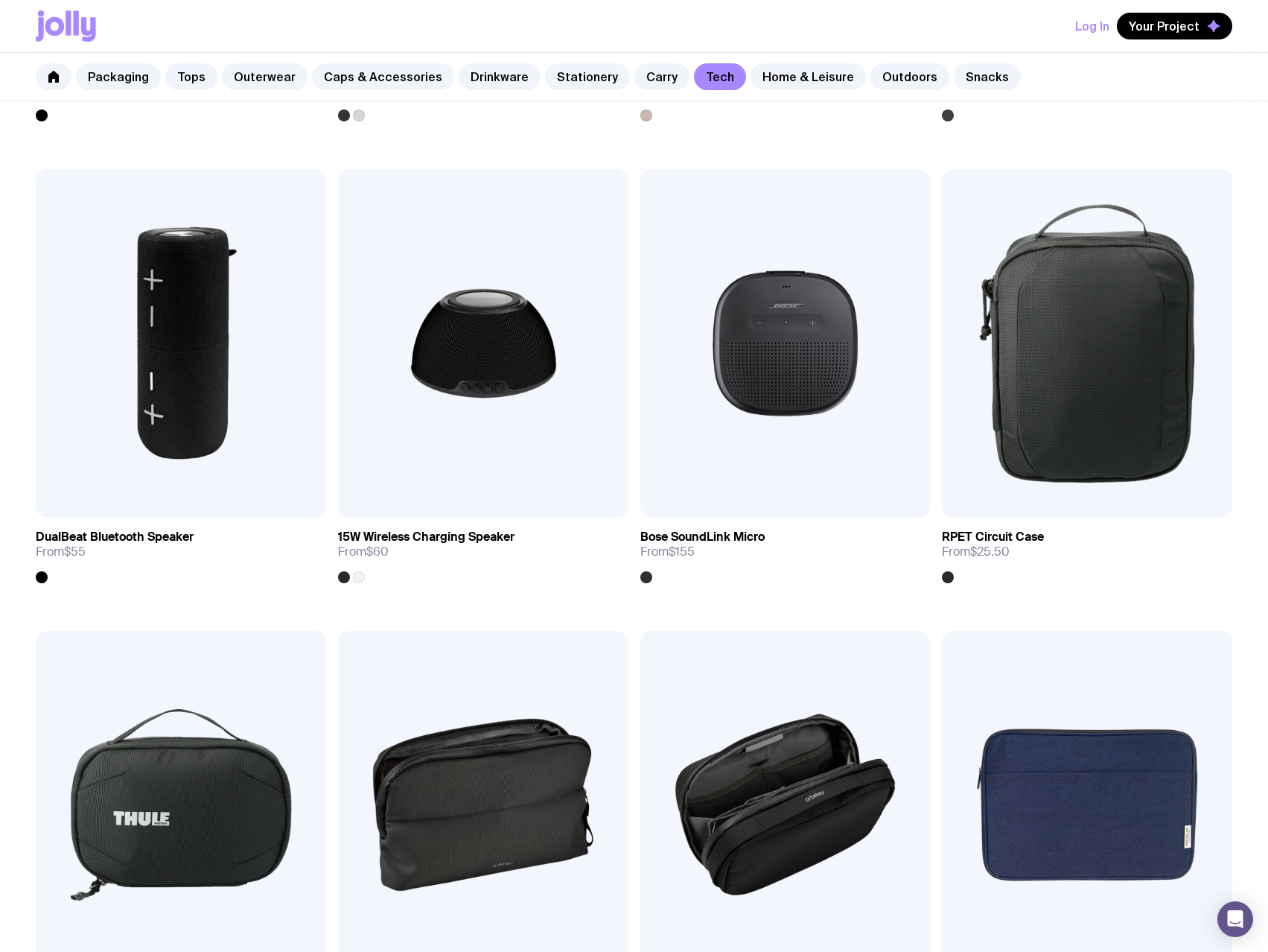
scroll to position [1383, 0]
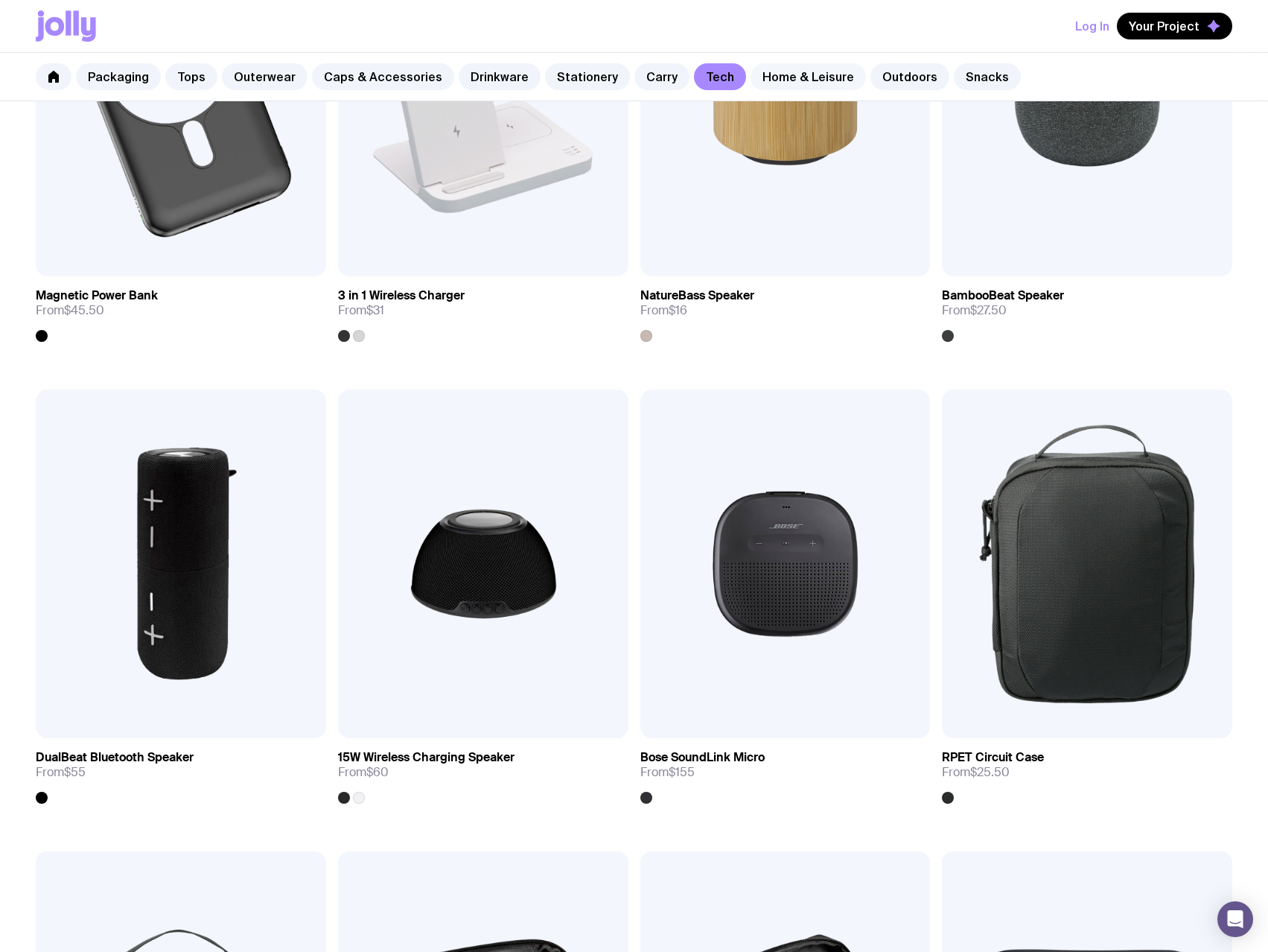
click at [809, 89] on link "Home & Leisure" at bounding box center [808, 76] width 116 height 27
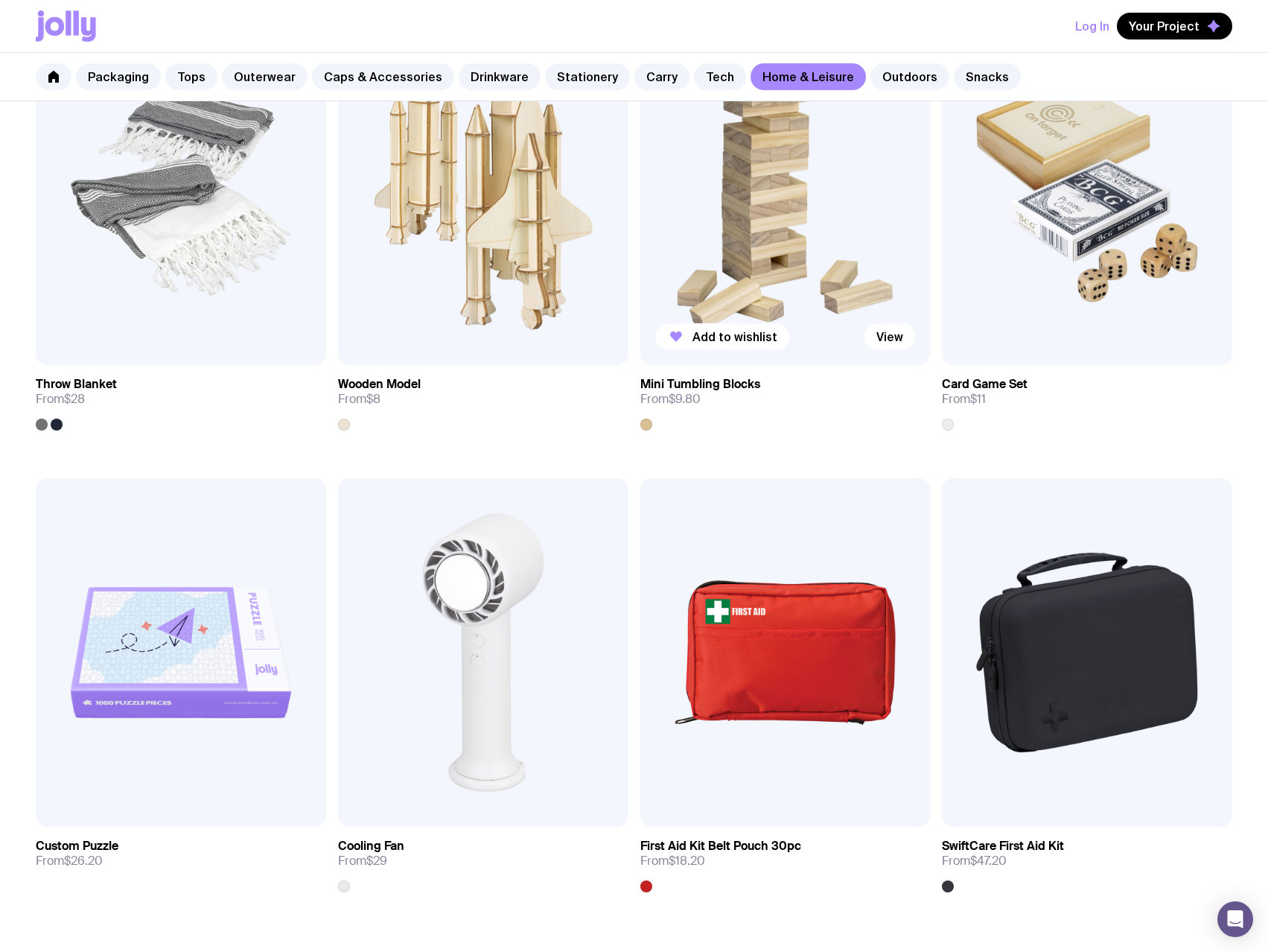
scroll to position [2962, 0]
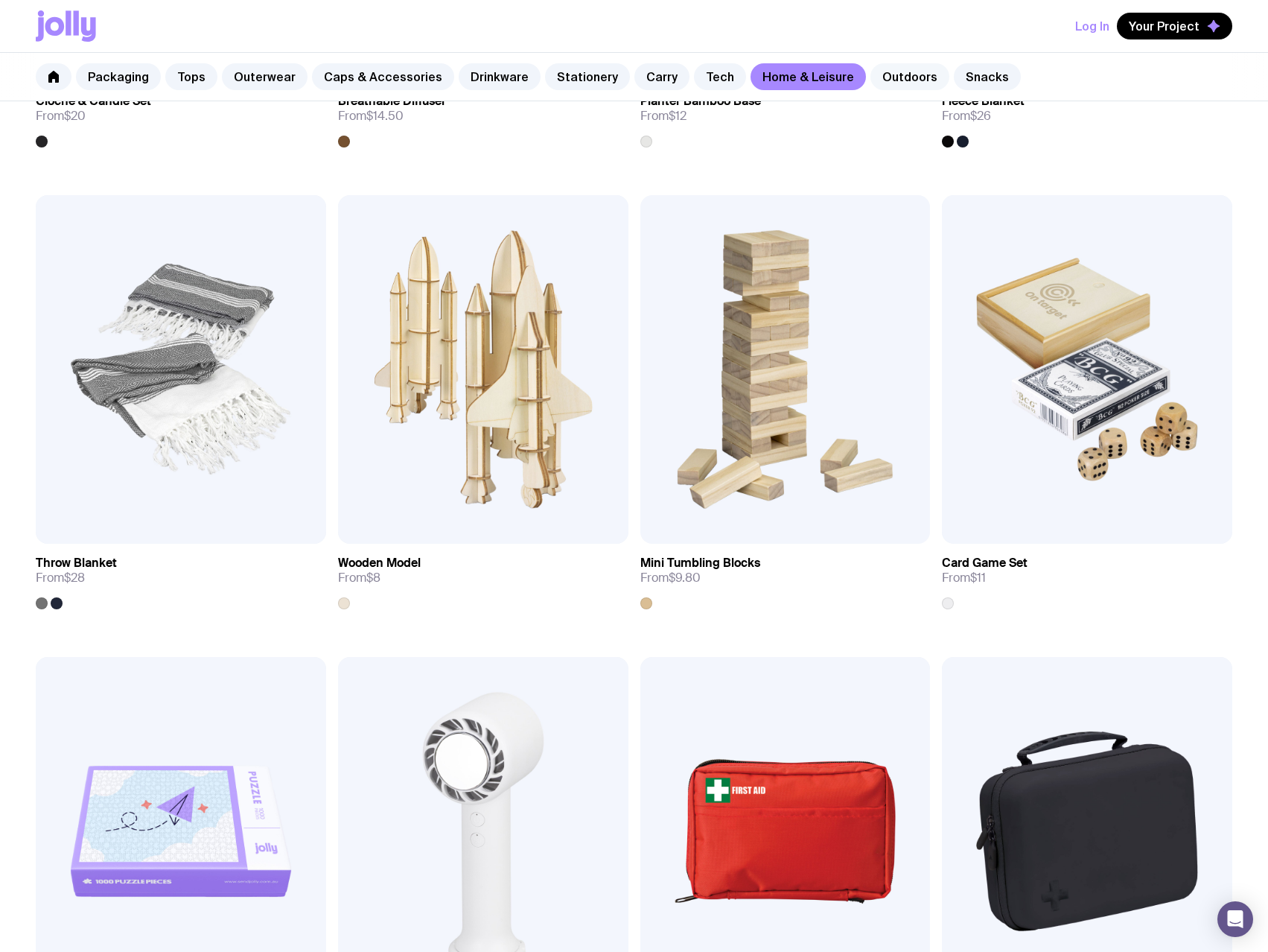
click at [893, 82] on link "Outdoors" at bounding box center [910, 76] width 79 height 27
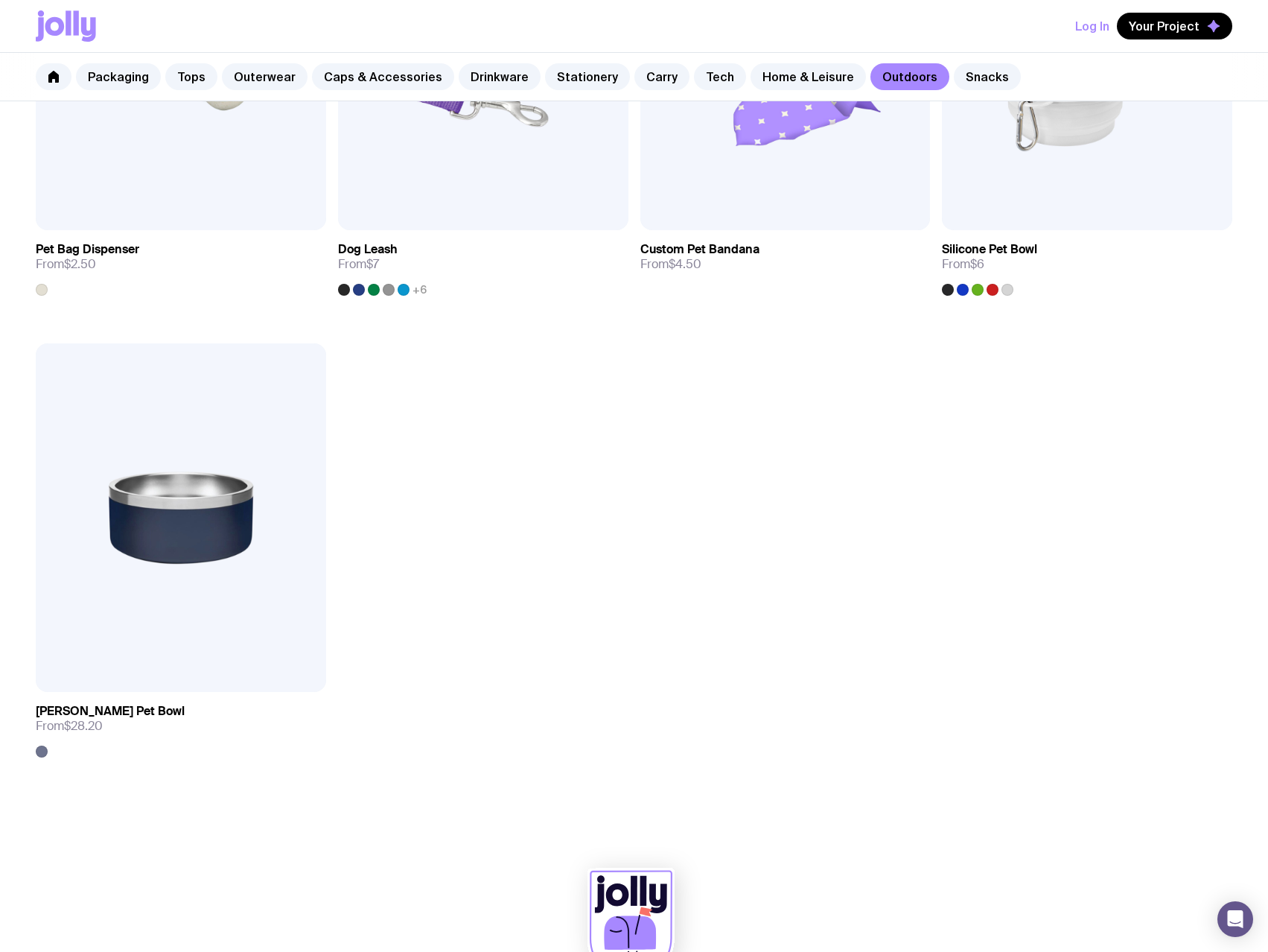
scroll to position [2262, 0]
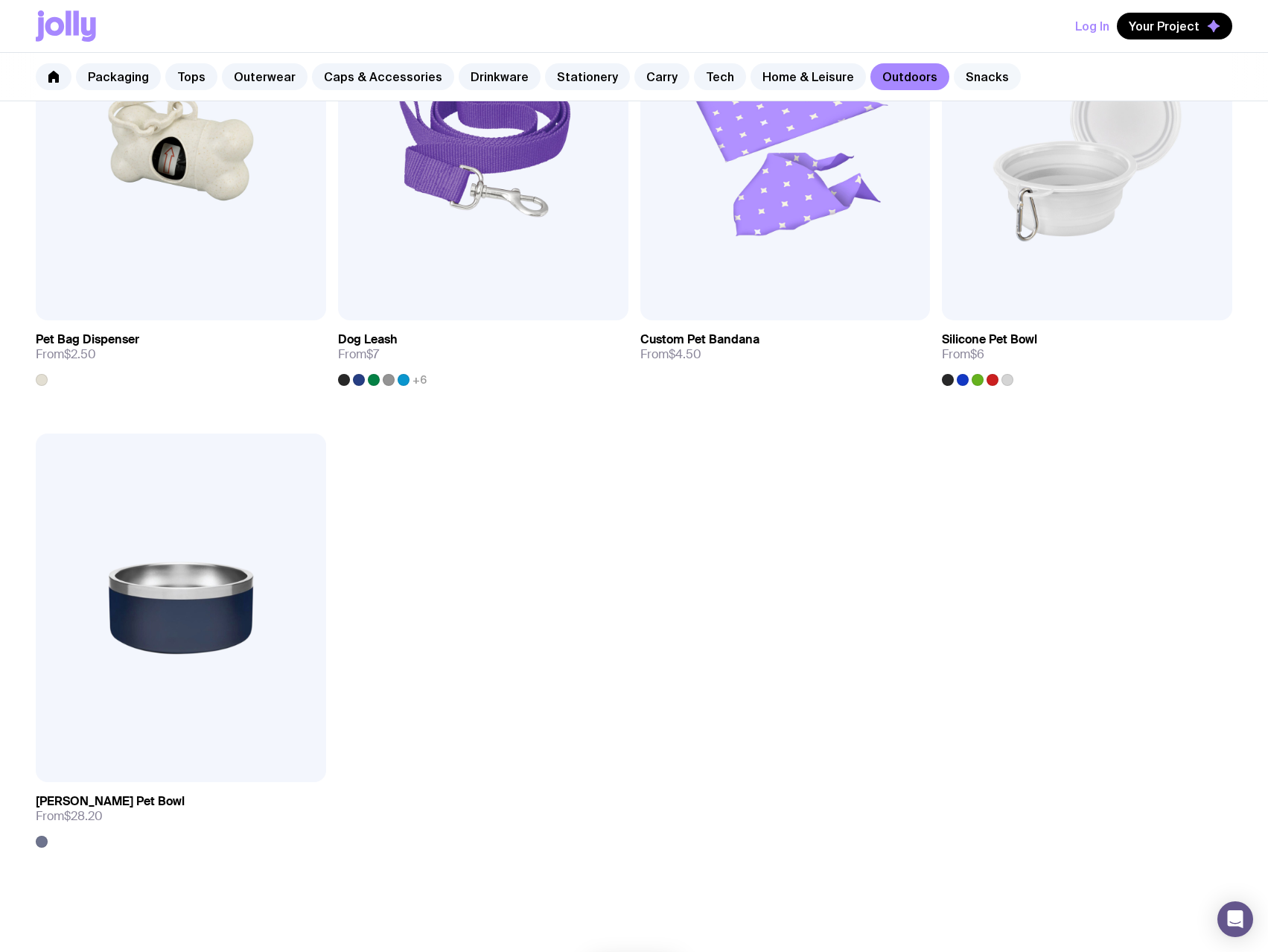
click at [971, 80] on link "Snacks" at bounding box center [987, 76] width 67 height 27
